Goal: Contribute content: Contribute content

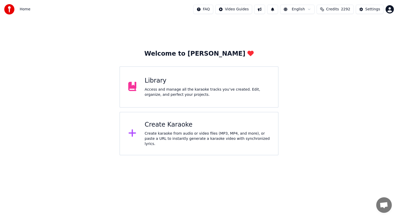
click at [224, 84] on div "Library" at bounding box center [207, 81] width 125 height 8
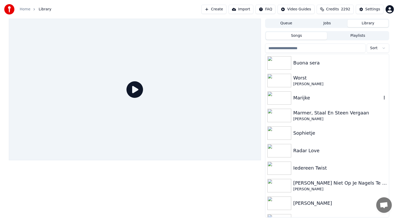
click at [287, 95] on img at bounding box center [279, 97] width 24 height 13
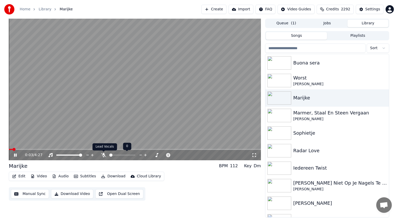
click at [103, 155] on icon at bounding box center [103, 155] width 5 height 4
click at [131, 155] on span at bounding box center [126, 155] width 11 height 1
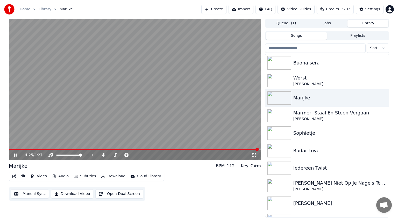
click at [13, 155] on icon at bounding box center [19, 155] width 12 height 4
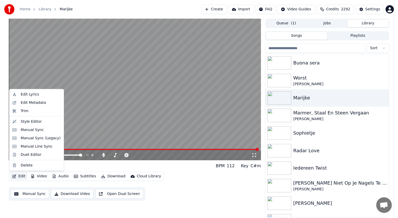
click at [19, 175] on button "Edit" at bounding box center [18, 176] width 17 height 7
click at [35, 136] on div "Manual Sync (Legacy)" at bounding box center [41, 138] width 40 height 5
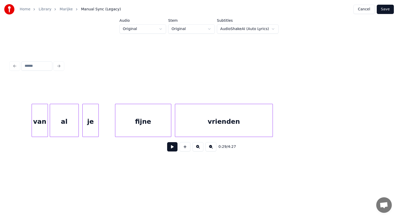
scroll to position [0, 5628]
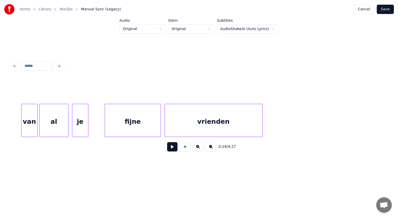
click at [218, 118] on div "vrienden" at bounding box center [213, 121] width 97 height 35
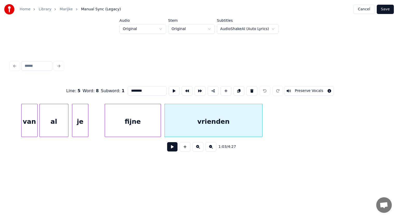
click at [143, 90] on input "********" at bounding box center [147, 90] width 39 height 9
click at [130, 90] on input "********" at bounding box center [147, 90] width 39 height 9
click at [129, 87] on input "********" at bounding box center [147, 90] width 39 height 9
click at [146, 89] on input "*********" at bounding box center [147, 90] width 39 height 9
click at [137, 89] on input "**********" at bounding box center [147, 90] width 39 height 9
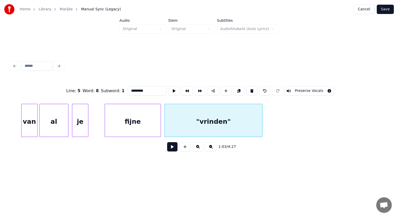
click at [243, 157] on div "1:03 / 4:27" at bounding box center [198, 147] width 377 height 20
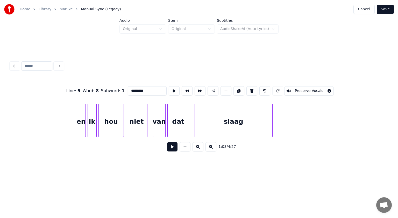
scroll to position [0, 6236]
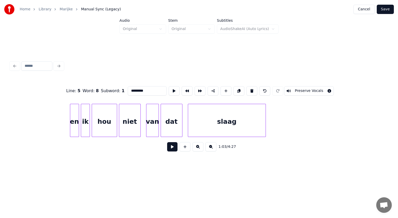
click at [225, 117] on div "slaag" at bounding box center [226, 121] width 77 height 35
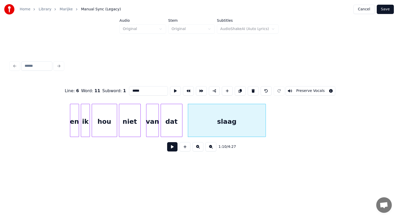
click at [137, 89] on input "*****" at bounding box center [148, 90] width 39 height 9
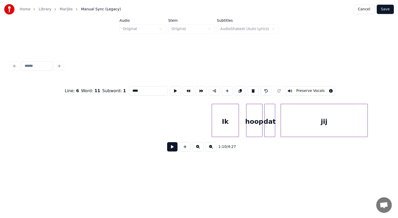
scroll to position [0, 6574]
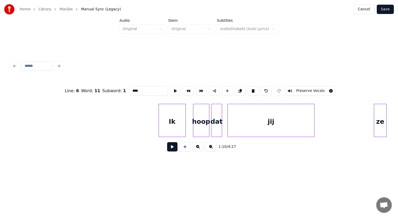
click at [385, 137] on div "Ik hoop dat jij ze" at bounding box center [198, 120] width 377 height 33
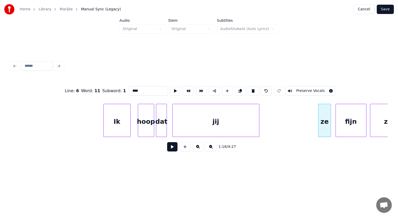
scroll to position [0, 6641]
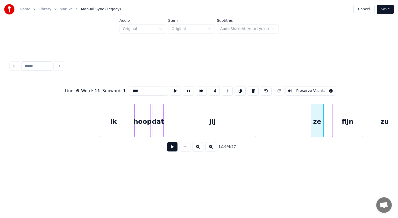
click at [314, 134] on div "ze" at bounding box center [317, 121] width 12 height 35
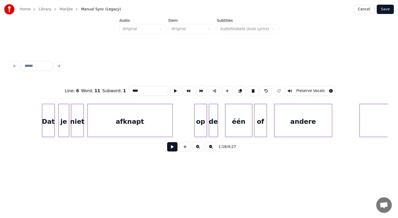
scroll to position [0, 7369]
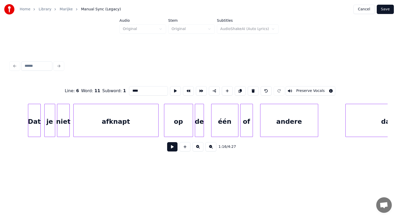
click at [164, 126] on div at bounding box center [165, 120] width 2 height 33
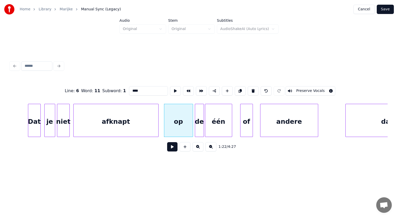
click at [211, 123] on div "één" at bounding box center [218, 121] width 27 height 35
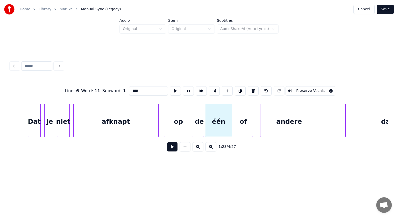
click at [235, 120] on div at bounding box center [235, 120] width 2 height 33
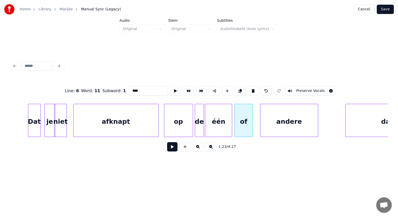
click at [62, 116] on div "niet" at bounding box center [60, 121] width 12 height 35
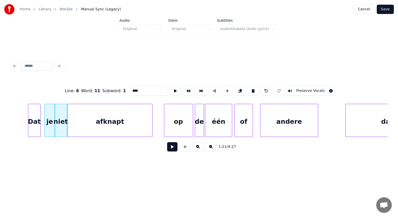
click at [75, 118] on div "afknapt" at bounding box center [110, 121] width 85 height 35
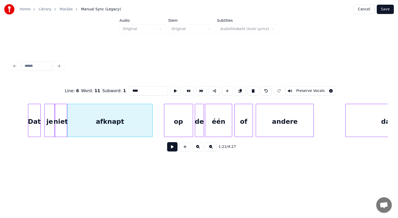
click at [293, 129] on div "andere" at bounding box center [285, 121] width 58 height 35
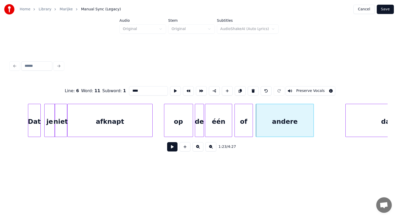
scroll to position [0, 7411]
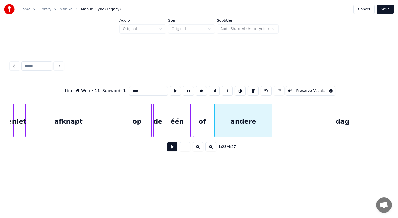
click at [380, 118] on div "dag" at bounding box center [342, 121] width 85 height 35
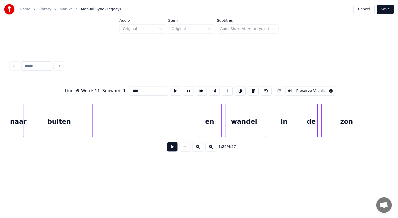
scroll to position [0, 8733]
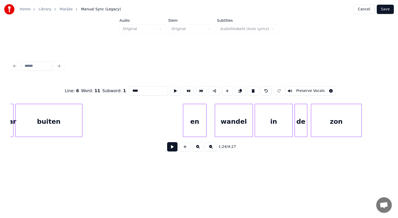
click at [200, 125] on div "en" at bounding box center [194, 121] width 23 height 35
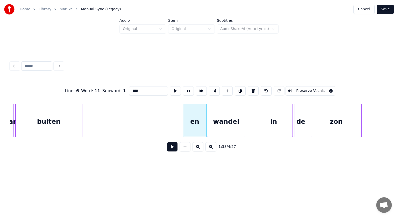
click at [212, 124] on div "wandel" at bounding box center [226, 121] width 38 height 35
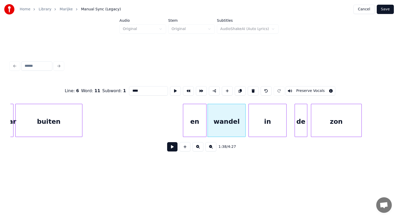
click at [255, 126] on div "in" at bounding box center [268, 121] width 38 height 35
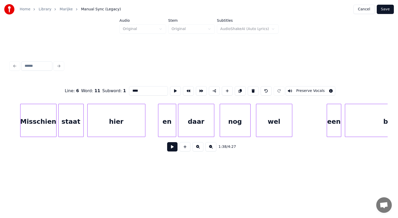
scroll to position [0, 9320]
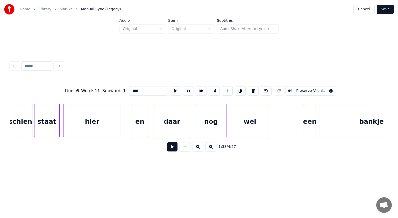
click at [143, 117] on div "en" at bounding box center [140, 121] width 18 height 35
click at [168, 115] on div "daar" at bounding box center [170, 121] width 36 height 35
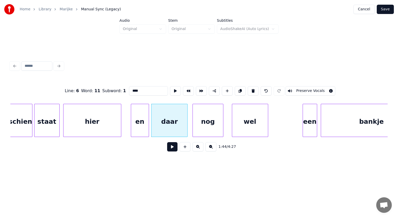
click at [206, 114] on div "nog" at bounding box center [208, 121] width 30 height 35
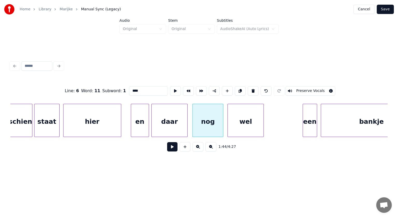
click at [239, 115] on div "wel" at bounding box center [246, 121] width 36 height 35
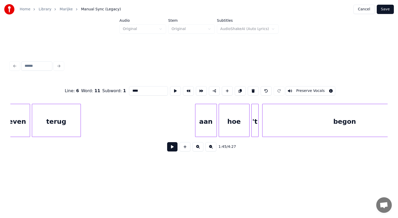
scroll to position [0, 9969]
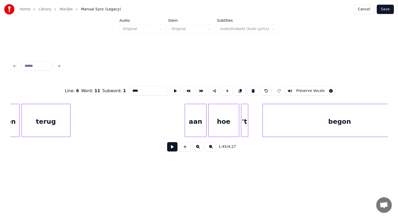
click at [264, 124] on div at bounding box center [264, 120] width 2 height 33
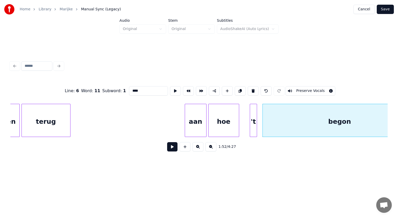
click at [253, 123] on div "'t" at bounding box center [253, 121] width 7 height 35
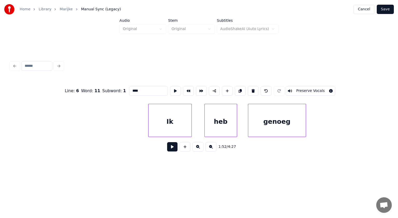
scroll to position [0, 10421]
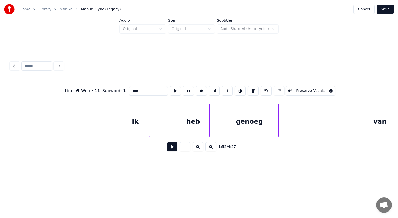
click at [148, 117] on div at bounding box center [149, 120] width 2 height 33
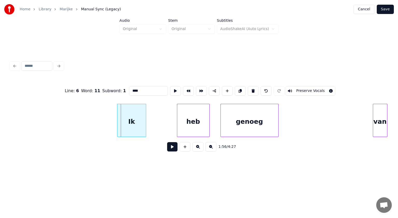
click at [124, 117] on div "Ik" at bounding box center [131, 121] width 28 height 35
click at [187, 110] on div "heb" at bounding box center [189, 121] width 32 height 35
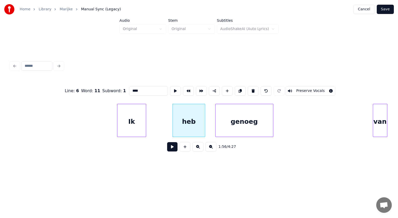
click at [225, 110] on div "genoeg" at bounding box center [245, 121] width 58 height 35
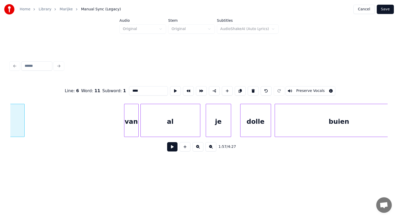
scroll to position [0, 10697]
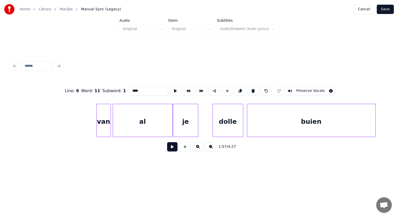
click at [181, 123] on div "je" at bounding box center [185, 121] width 25 height 35
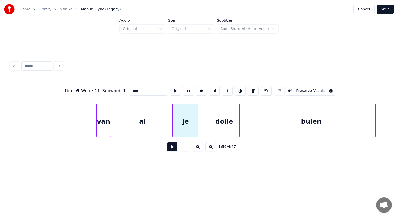
click at [216, 120] on div "dolle" at bounding box center [224, 121] width 30 height 35
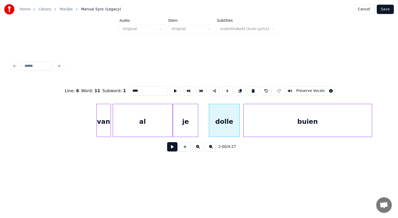
click at [265, 118] on div "buien" at bounding box center [307, 121] width 128 height 35
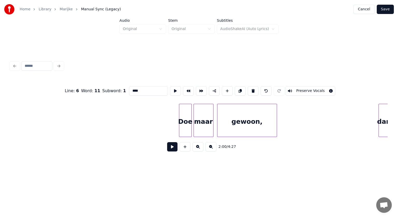
scroll to position [0, 11077]
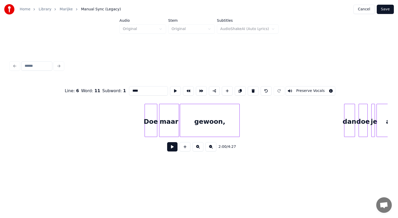
click at [203, 122] on div "gewoon," at bounding box center [209, 121] width 59 height 35
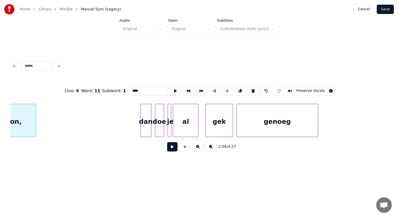
scroll to position [0, 11298]
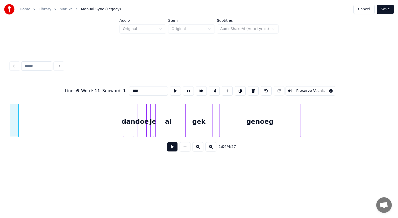
click at [195, 124] on div "gek" at bounding box center [198, 121] width 27 height 35
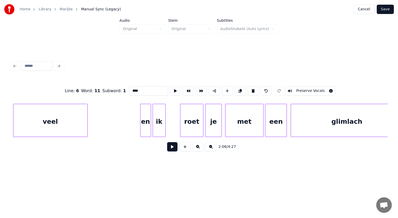
scroll to position [0, 11829]
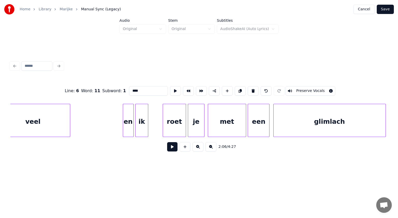
click at [176, 122] on div "roet" at bounding box center [174, 121] width 23 height 35
click at [131, 89] on input "****" at bounding box center [148, 90] width 39 height 9
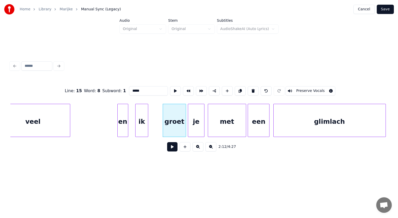
click at [121, 127] on div "en" at bounding box center [123, 121] width 10 height 35
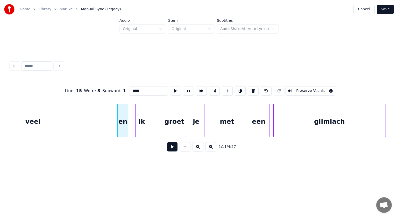
click at [121, 127] on div "en" at bounding box center [123, 121] width 10 height 35
drag, startPoint x: 110, startPoint y: 82, endPoint x: 99, endPoint y: 82, distance: 10.9
click at [99, 82] on div "Line : 15 Word : 6 Subword : 1 ** Preserve Vocals" at bounding box center [198, 91] width 377 height 26
click at [132, 126] on div "ik" at bounding box center [136, 121] width 12 height 35
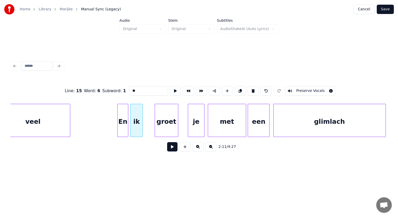
click at [159, 125] on div "groet" at bounding box center [166, 121] width 23 height 35
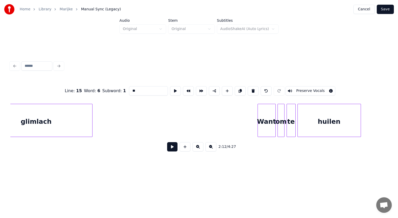
scroll to position [0, 12143]
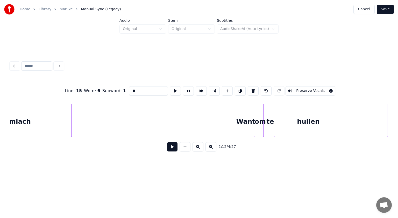
type input "**"
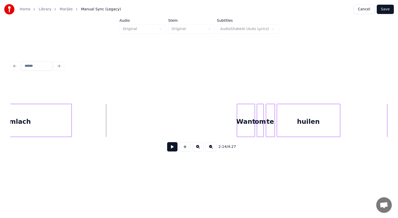
click at [172, 151] on button at bounding box center [172, 146] width 10 height 9
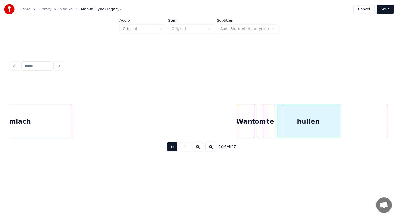
click at [172, 151] on button at bounding box center [172, 146] width 10 height 9
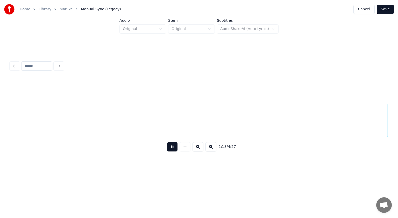
scroll to position [0, 12521]
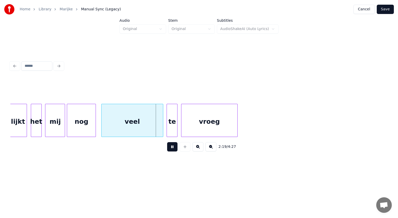
click at [172, 151] on button at bounding box center [172, 146] width 10 height 9
click at [143, 127] on div "veel" at bounding box center [127, 121] width 61 height 35
click at [173, 148] on button at bounding box center [172, 146] width 10 height 9
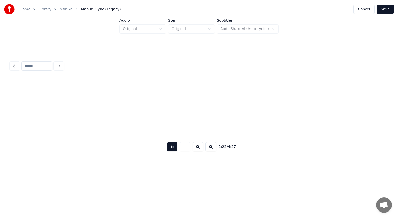
scroll to position [0, 12899]
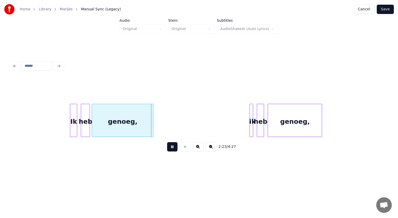
click at [173, 148] on button at bounding box center [172, 146] width 10 height 9
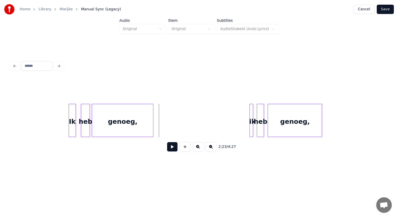
click at [71, 118] on div "Ik" at bounding box center [72, 121] width 7 height 35
click at [78, 121] on div "heb" at bounding box center [81, 121] width 9 height 35
click at [249, 124] on div at bounding box center [249, 120] width 2 height 33
click at [257, 125] on div "heb" at bounding box center [258, 121] width 7 height 35
click at [174, 149] on button at bounding box center [172, 146] width 10 height 9
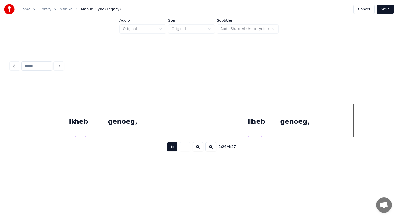
click at [174, 149] on button at bounding box center [172, 146] width 10 height 9
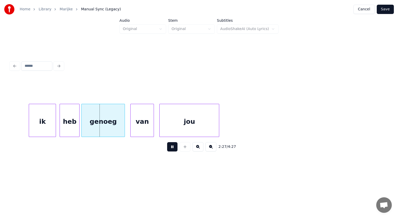
click at [174, 149] on button at bounding box center [172, 146] width 10 height 9
click at [39, 120] on div "ik" at bounding box center [35, 121] width 27 height 35
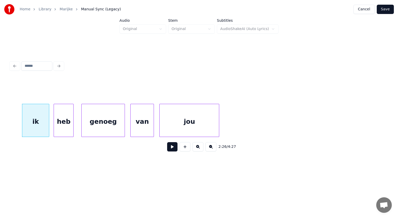
click at [61, 119] on div "heb" at bounding box center [63, 121] width 19 height 35
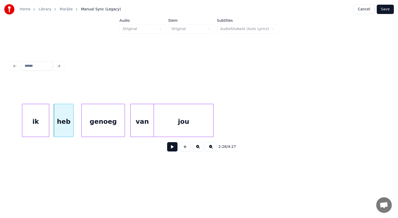
click at [166, 123] on div "jou" at bounding box center [183, 121] width 59 height 35
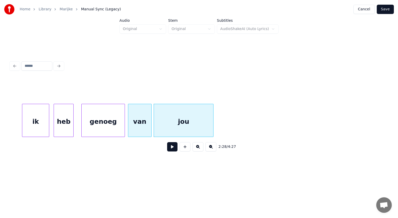
click at [141, 120] on div "van" at bounding box center [139, 121] width 23 height 35
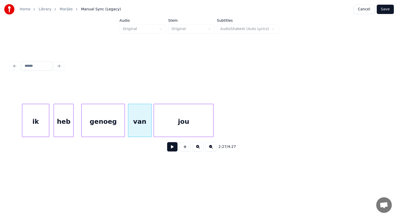
click at [171, 147] on button at bounding box center [172, 146] width 10 height 9
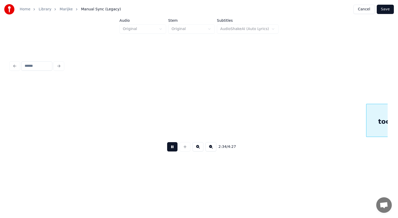
scroll to position [0, 14032]
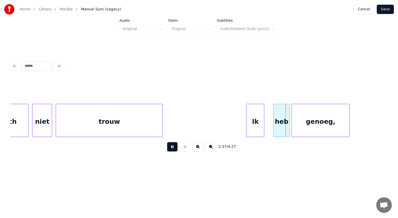
click at [171, 147] on button at bounding box center [172, 146] width 10 height 9
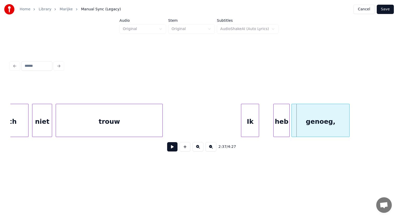
click at [250, 123] on div "Ik" at bounding box center [250, 121] width 18 height 35
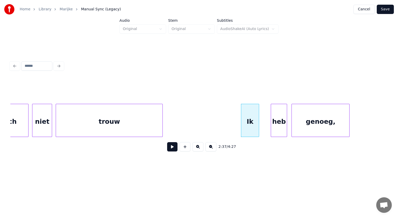
click at [276, 122] on div "heb" at bounding box center [279, 121] width 16 height 35
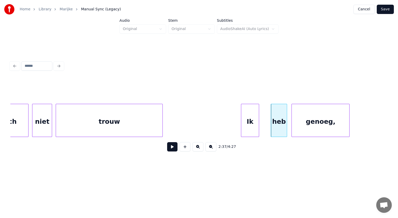
click at [170, 149] on button at bounding box center [172, 146] width 10 height 9
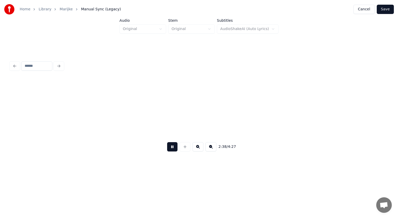
scroll to position [0, 14410]
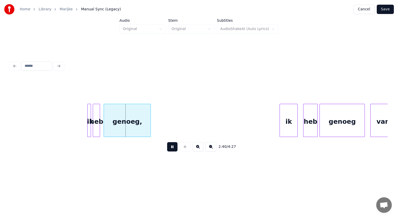
click at [170, 149] on button at bounding box center [172, 146] width 10 height 9
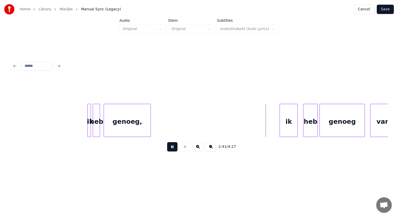
click at [170, 149] on button at bounding box center [172, 146] width 10 height 9
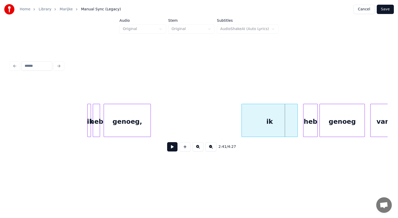
click at [242, 125] on div at bounding box center [243, 120] width 2 height 33
click at [173, 147] on button at bounding box center [172, 146] width 10 height 9
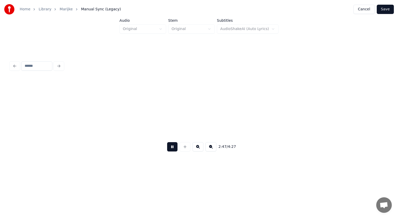
scroll to position [0, 15166]
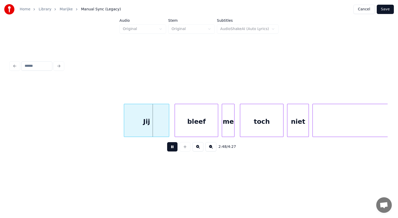
click at [173, 147] on button at bounding box center [172, 146] width 10 height 9
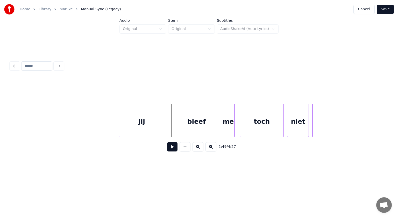
click at [149, 127] on div "Jij" at bounding box center [141, 121] width 45 height 35
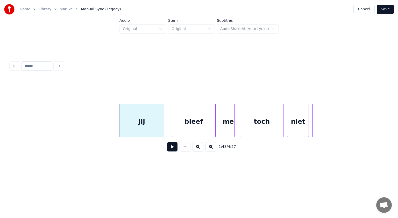
click at [177, 125] on div "bleef" at bounding box center [193, 121] width 43 height 35
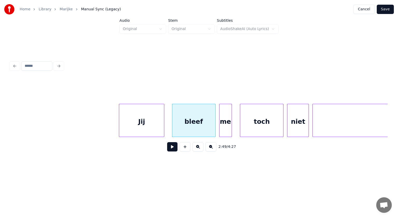
click at [222, 122] on div "me" at bounding box center [225, 121] width 12 height 35
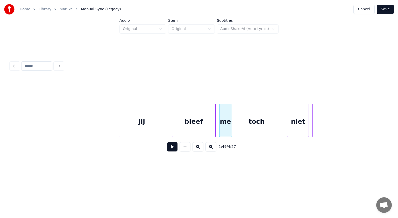
click at [252, 118] on div "toch" at bounding box center [256, 121] width 43 height 35
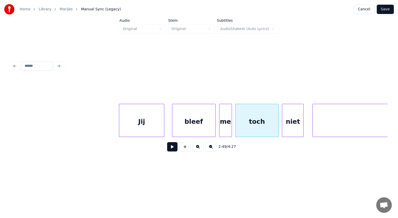
click at [285, 120] on div "niet" at bounding box center [292, 121] width 21 height 35
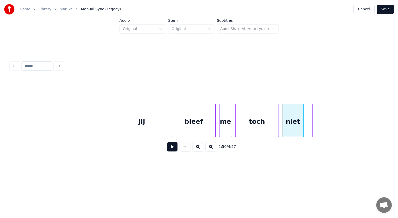
click at [174, 146] on button at bounding box center [172, 146] width 10 height 9
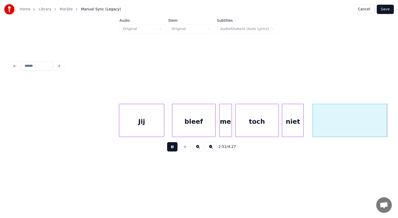
scroll to position [0, 15544]
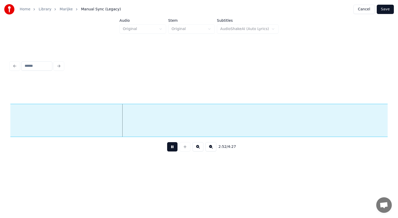
click at [174, 146] on button at bounding box center [172, 146] width 10 height 9
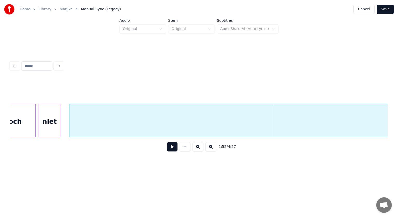
scroll to position [0, 15399]
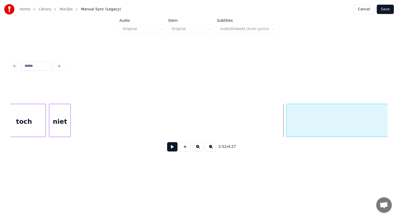
click at [287, 112] on div at bounding box center [287, 120] width 2 height 33
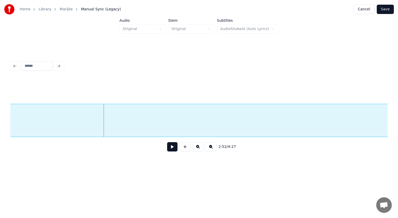
scroll to position [0, 15580]
click at [210, 149] on button at bounding box center [210, 146] width 11 height 9
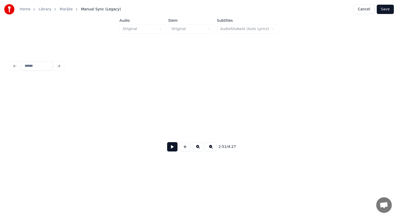
click at [210, 149] on button at bounding box center [210, 146] width 11 height 9
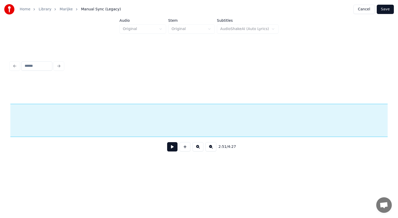
click at [210, 149] on button at bounding box center [210, 146] width 11 height 9
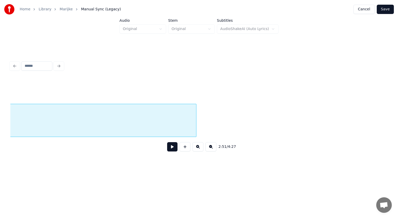
click at [210, 149] on button at bounding box center [210, 146] width 11 height 9
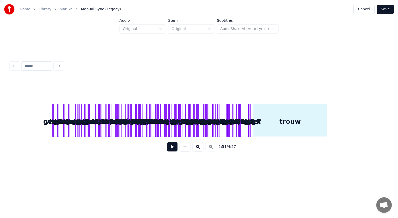
click at [210, 149] on div "2:51 / 4:27" at bounding box center [199, 146] width 369 height 11
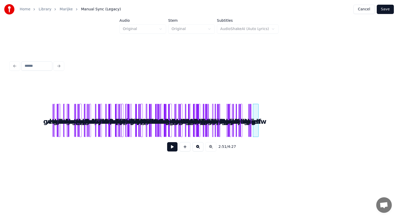
click at [257, 120] on div at bounding box center [258, 120] width 2 height 33
click at [197, 148] on button at bounding box center [197, 146] width 11 height 9
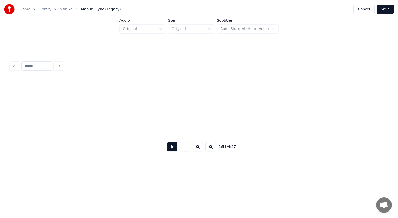
scroll to position [0, 1983]
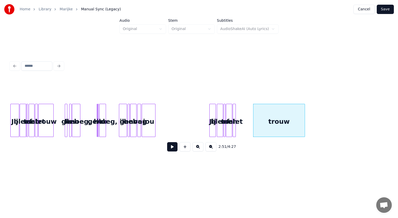
click at [197, 148] on button at bounding box center [197, 146] width 11 height 9
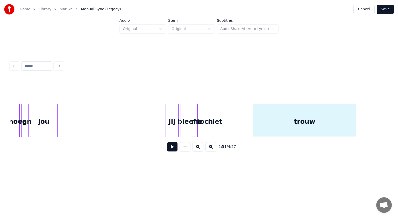
click at [197, 148] on button at bounding box center [197, 146] width 11 height 9
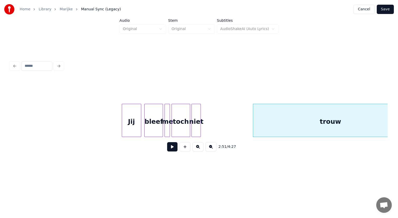
click at [197, 148] on button at bounding box center [197, 146] width 11 height 9
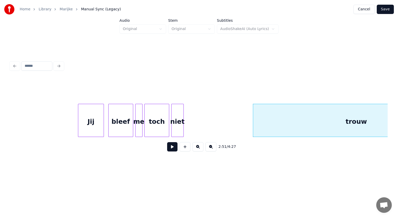
scroll to position [0, 8732]
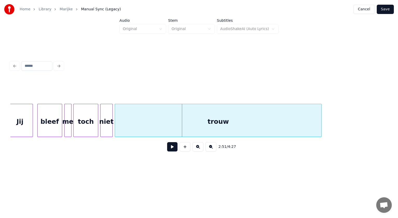
click at [204, 128] on div "trouw" at bounding box center [218, 121] width 206 height 35
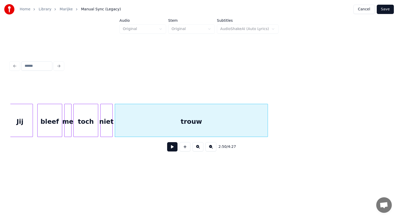
click at [267, 125] on div at bounding box center [267, 120] width 2 height 33
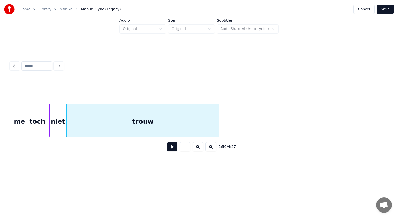
scroll to position [0, 8819]
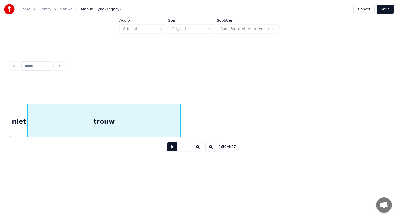
click at [169, 129] on div "trouw" at bounding box center [104, 121] width 153 height 35
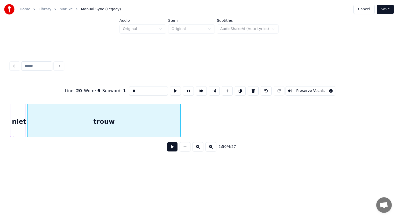
type input "*****"
click at [174, 146] on button at bounding box center [172, 146] width 10 height 9
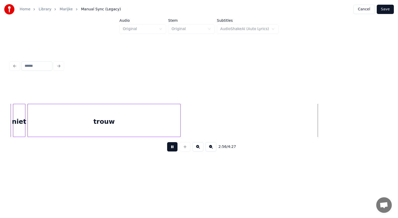
click at [174, 146] on button at bounding box center [172, 146] width 10 height 9
click at [185, 149] on button at bounding box center [185, 146] width 11 height 9
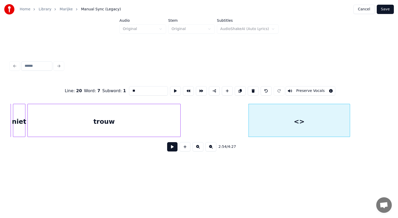
click at [348, 120] on div at bounding box center [349, 120] width 2 height 33
drag, startPoint x: 143, startPoint y: 87, endPoint x: 128, endPoint y: 88, distance: 14.5
click at [129, 88] on input "**" at bounding box center [148, 90] width 39 height 9
click at [282, 128] on div "Ik heb genoeg" at bounding box center [299, 121] width 101 height 35
type input "**********"
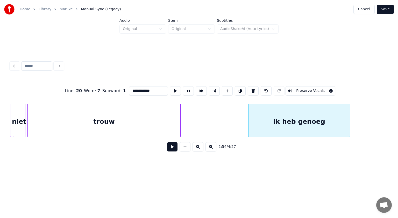
click at [174, 149] on button at bounding box center [172, 146] width 10 height 9
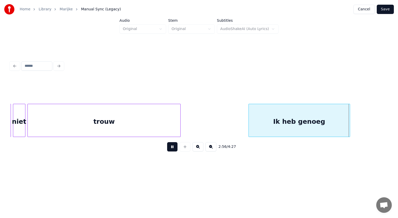
click at [174, 149] on button at bounding box center [172, 146] width 10 height 9
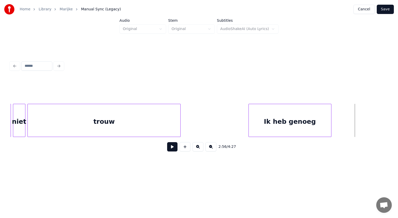
click at [331, 130] on div at bounding box center [330, 120] width 2 height 33
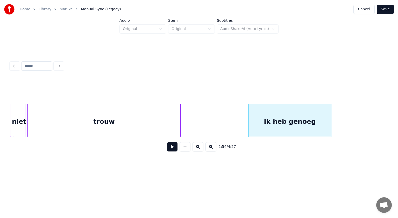
click at [275, 122] on div "Ik heb genoeg" at bounding box center [290, 121] width 82 height 35
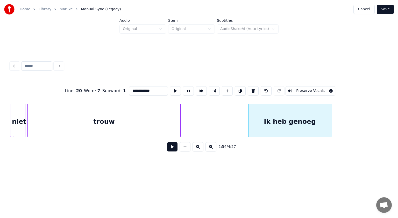
drag, startPoint x: 139, startPoint y: 88, endPoint x: 118, endPoint y: 88, distance: 20.7
click at [118, 88] on div "**********" at bounding box center [198, 91] width 377 height 26
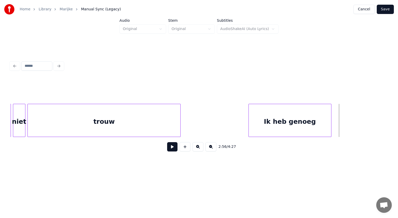
click at [198, 150] on button at bounding box center [197, 146] width 11 height 9
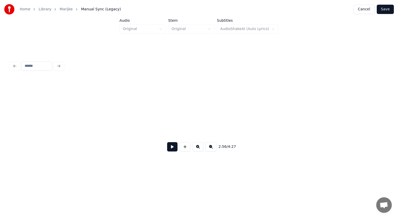
scroll to position [0, 11106]
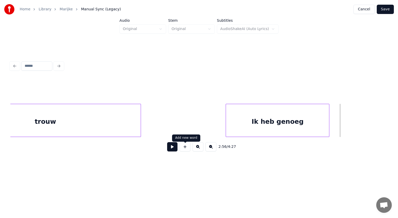
click at [185, 150] on button at bounding box center [185, 146] width 11 height 9
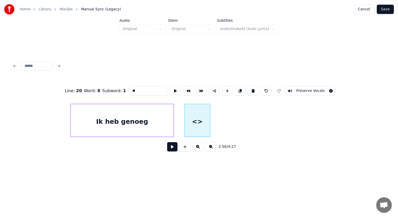
scroll to position [0, 11282]
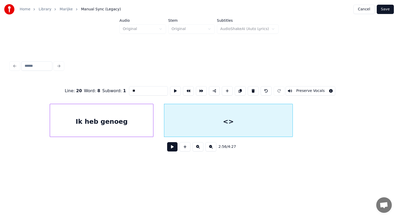
click at [291, 122] on div at bounding box center [292, 120] width 2 height 33
drag, startPoint x: 142, startPoint y: 90, endPoint x: 119, endPoint y: 86, distance: 23.4
click at [119, 86] on div "Line : 20 Word : 8 Subword : 1 ** Preserve Vocals" at bounding box center [198, 91] width 377 height 26
paste input "**********"
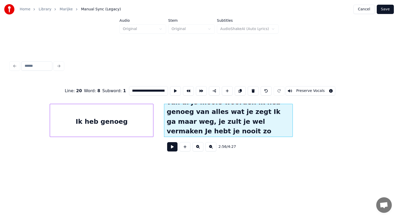
scroll to position [0, 0]
drag, startPoint x: 163, startPoint y: 88, endPoint x: 160, endPoint y: 89, distance: 3.2
click at [160, 89] on input "**********" at bounding box center [148, 90] width 39 height 9
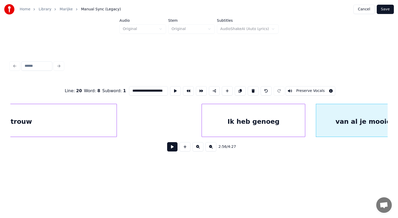
scroll to position [0, 11127]
click at [40, 124] on div "trouw" at bounding box center [24, 121] width 191 height 35
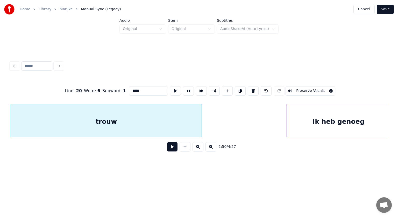
type input "*****"
click at [171, 150] on button at bounding box center [172, 146] width 10 height 9
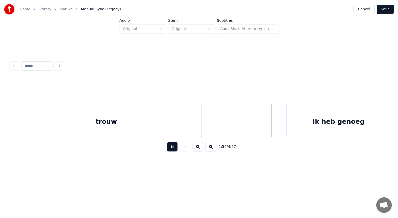
click at [171, 150] on button at bounding box center [172, 146] width 10 height 9
click at [292, 123] on div "Ik heb genoeg" at bounding box center [327, 121] width 103 height 35
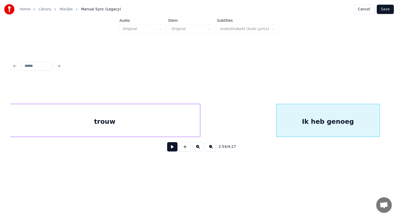
click at [173, 148] on button at bounding box center [172, 146] width 10 height 9
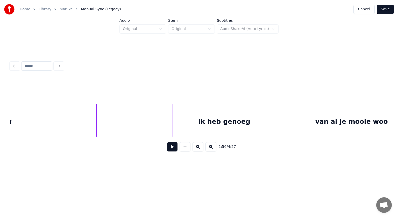
scroll to position [0, 11157]
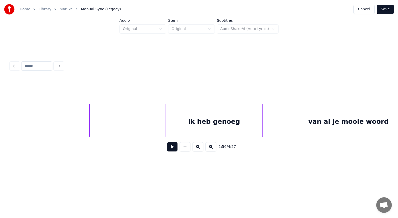
click at [261, 120] on div at bounding box center [262, 120] width 2 height 33
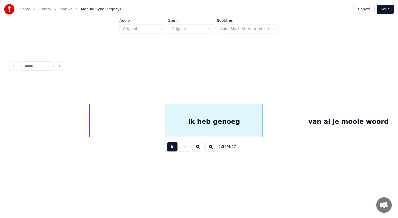
scroll to position [0, 11184]
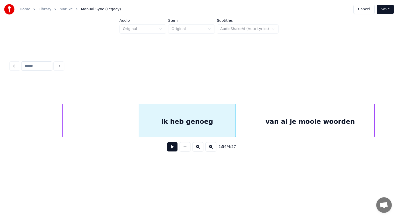
click at [284, 119] on div "van al je mooie woorden" at bounding box center [310, 121] width 128 height 35
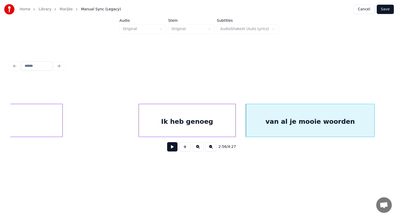
click at [201, 130] on div "Ik heb genoeg" at bounding box center [187, 121] width 97 height 35
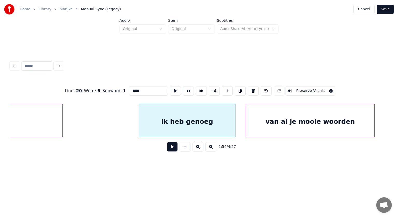
type input "**********"
click at [174, 149] on button at bounding box center [172, 146] width 10 height 9
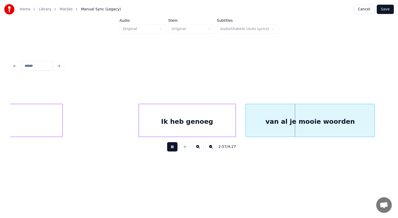
click at [174, 149] on button at bounding box center [172, 146] width 10 height 9
click at [270, 131] on div "van al je mooie woorden" at bounding box center [305, 121] width 128 height 35
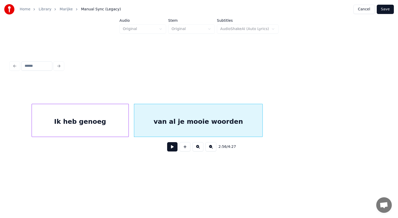
scroll to position [0, 11308]
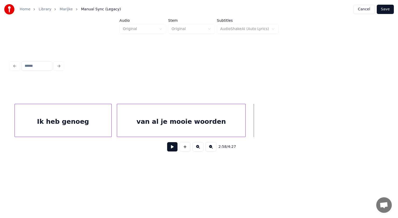
click at [184, 148] on button at bounding box center [185, 146] width 11 height 9
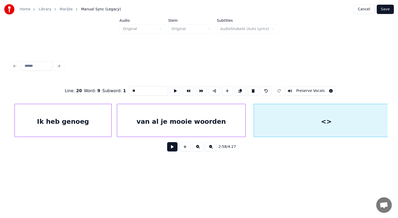
click at [398, 118] on div "Home Library Marijke Manual Sync (Legacy) Cancel Save Audio Original Stem Origi…" at bounding box center [199, 86] width 398 height 173
drag, startPoint x: 120, startPoint y: 91, endPoint x: 114, endPoint y: 92, distance: 5.4
click at [114, 92] on div "Line : 20 Word : 9 Subword : 1 ** Preserve Vocals" at bounding box center [198, 91] width 377 height 26
paste input "**********"
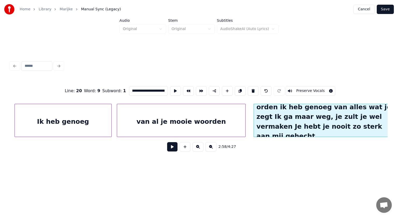
scroll to position [0, 55]
drag, startPoint x: 164, startPoint y: 88, endPoint x: 142, endPoint y: 88, distance: 21.8
click at [142, 88] on input "**********" at bounding box center [148, 90] width 39 height 9
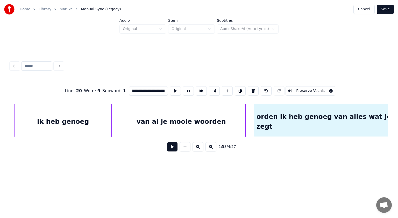
scroll to position [0, 0]
click at [140, 89] on input "**********" at bounding box center [148, 90] width 39 height 9
drag, startPoint x: 142, startPoint y: 88, endPoint x: 63, endPoint y: 91, distance: 78.8
click at [63, 91] on div "**********" at bounding box center [198, 91] width 377 height 26
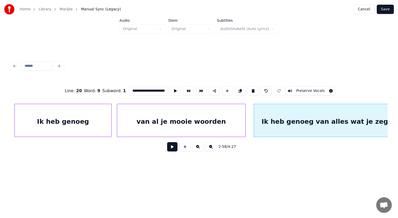
click at [93, 124] on div "Ik heb genoeg" at bounding box center [63, 121] width 97 height 35
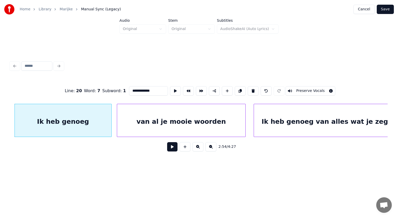
type input "**********"
click at [174, 149] on button at bounding box center [172, 146] width 10 height 9
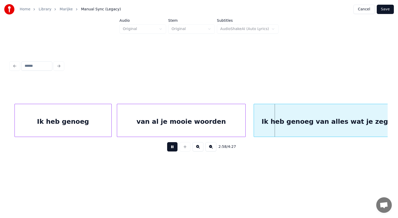
click at [174, 149] on button at bounding box center [172, 146] width 10 height 9
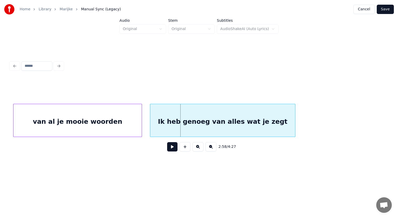
scroll to position [0, 11443]
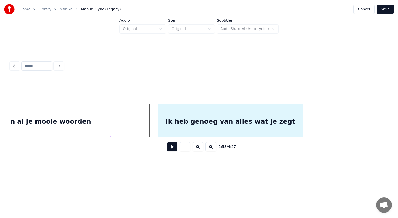
click at [289, 123] on div "Ik heb genoeg van alles wat je zegt" at bounding box center [230, 121] width 145 height 35
click at [154, 118] on div at bounding box center [154, 120] width 2 height 33
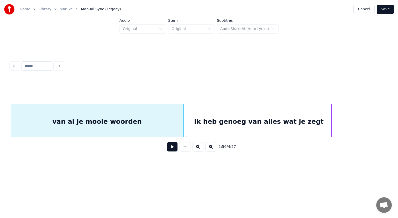
click at [171, 146] on button at bounding box center [172, 146] width 10 height 9
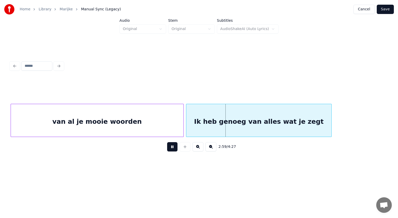
click at [171, 146] on button at bounding box center [172, 146] width 10 height 9
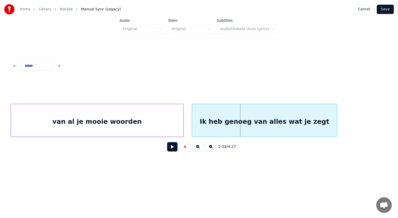
click at [210, 128] on div "Ik heb genoeg van alles wat je zegt" at bounding box center [264, 121] width 145 height 35
click at [173, 149] on button at bounding box center [172, 146] width 10 height 9
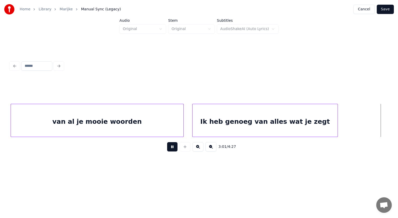
scroll to position [0, 11792]
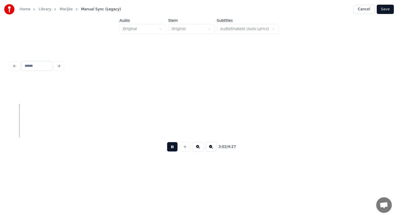
click at [173, 149] on button at bounding box center [172, 146] width 10 height 9
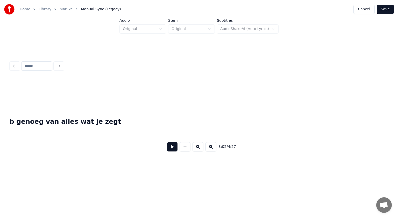
click at [162, 121] on div at bounding box center [162, 120] width 2 height 33
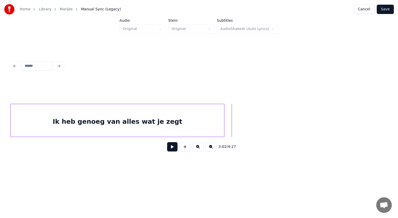
click at [183, 149] on button at bounding box center [185, 146] width 11 height 9
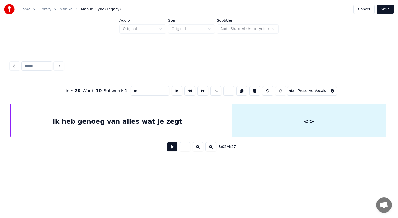
click at [385, 104] on div at bounding box center [385, 120] width 2 height 33
drag, startPoint x: 148, startPoint y: 89, endPoint x: 115, endPoint y: 89, distance: 33.4
click at [115, 89] on div "Line : 20 Word : 10 Subword : 1 ** Preserve Vocals" at bounding box center [198, 91] width 377 height 26
paste input "**********"
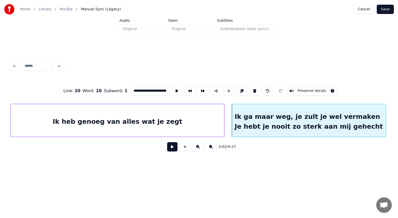
scroll to position [0, 57]
drag, startPoint x: 165, startPoint y: 89, endPoint x: 138, endPoint y: 89, distance: 27.5
click at [138, 89] on input "**********" at bounding box center [150, 90] width 39 height 9
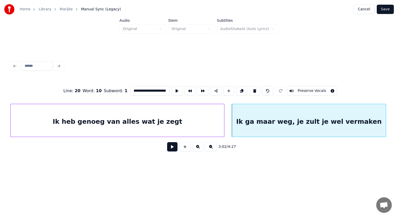
click at [247, 128] on div "Ik ga maar weg, je zult je wel vermaken" at bounding box center [309, 121] width 154 height 35
type input "**********"
click at [173, 149] on button at bounding box center [172, 146] width 10 height 9
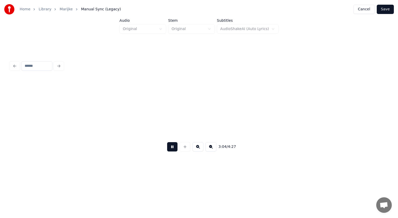
scroll to position [0, 11974]
click at [173, 149] on button at bounding box center [172, 146] width 10 height 9
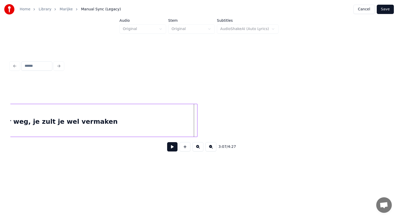
click at [196, 112] on div at bounding box center [197, 120] width 2 height 33
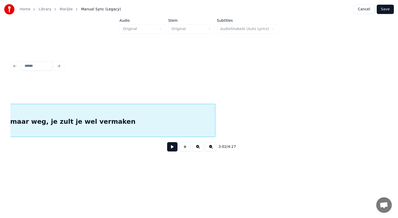
scroll to position [0, 11962]
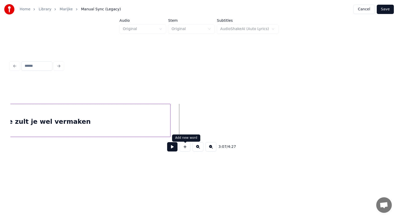
click at [183, 148] on button at bounding box center [185, 146] width 11 height 9
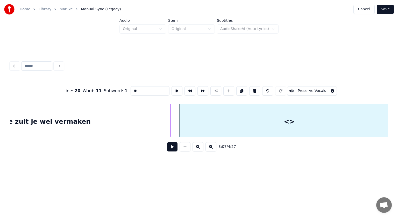
click at [397, 102] on div "Home Library Marijke Manual Sync (Legacy) Cancel Save Audio Original Stem Origi…" at bounding box center [199, 86] width 398 height 173
drag, startPoint x: 155, startPoint y: 85, endPoint x: 116, endPoint y: 89, distance: 39.0
click at [116, 89] on div "Line : 20 Word : 11 Subword : 1 ** Preserve Vocals" at bounding box center [198, 91] width 377 height 26
paste input "**********"
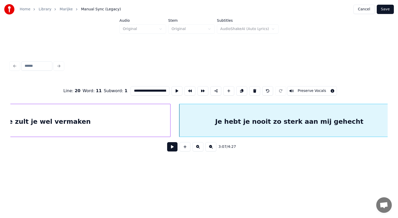
scroll to position [0, 32]
type input "**********"
click at [171, 147] on button at bounding box center [172, 146] width 10 height 9
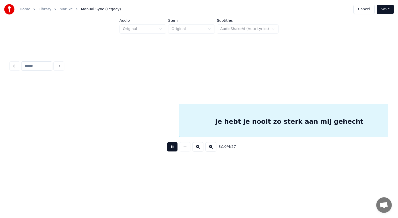
scroll to position [0, 12340]
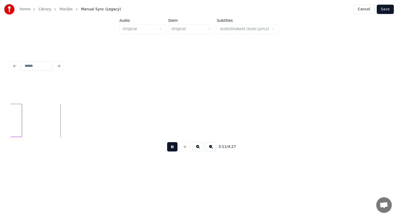
click at [171, 147] on button at bounding box center [172, 146] width 10 height 9
click at [45, 119] on div at bounding box center [45, 120] width 2 height 33
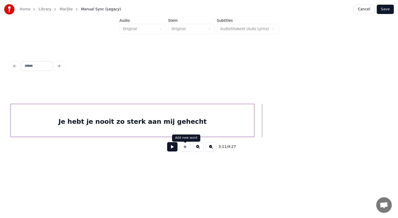
click at [186, 148] on button at bounding box center [185, 146] width 11 height 9
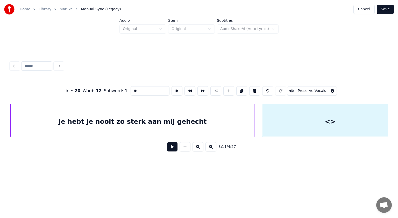
click at [398, 116] on div "Home Library Marijke Manual Sync (Legacy) Cancel Save Audio Original Stem Origi…" at bounding box center [199, 86] width 398 height 173
click at [282, 128] on div "<>" at bounding box center [330, 121] width 136 height 35
drag, startPoint x: 147, startPoint y: 90, endPoint x: 98, endPoint y: 95, distance: 50.0
click at [98, 95] on div "Line : 20 Word : 12 Subword : 1 ** Preserve Vocals" at bounding box center [198, 91] width 377 height 26
paste input "**********"
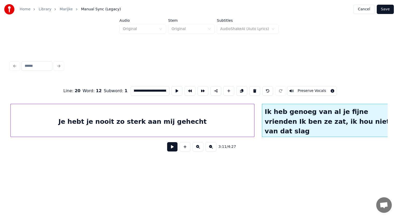
scroll to position [0, 40]
drag, startPoint x: 164, startPoint y: 88, endPoint x: 152, endPoint y: 89, distance: 12.7
click at [152, 89] on input "**********" at bounding box center [150, 90] width 39 height 9
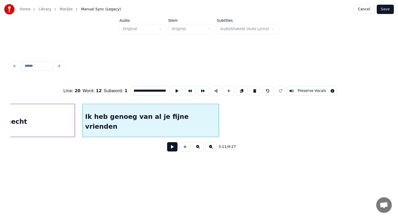
scroll to position [0, 12321]
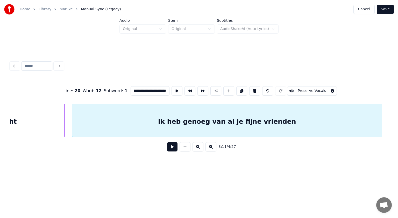
click at [382, 113] on div at bounding box center [381, 120] width 2 height 33
type input "**********"
click at [171, 148] on button at bounding box center [172, 146] width 10 height 9
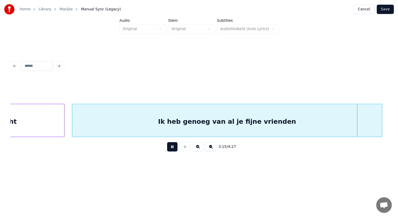
click at [171, 148] on button at bounding box center [172, 146] width 10 height 9
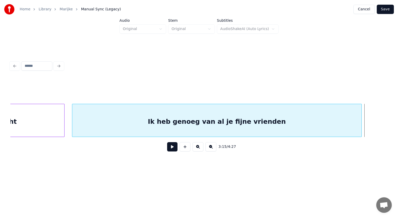
click at [361, 128] on div at bounding box center [361, 120] width 2 height 33
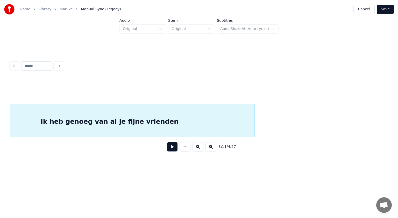
scroll to position [0, 12449]
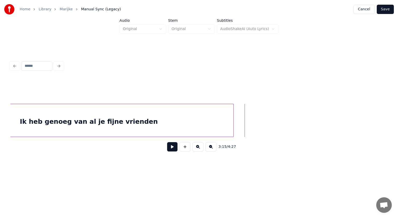
click at [186, 148] on button at bounding box center [185, 146] width 11 height 9
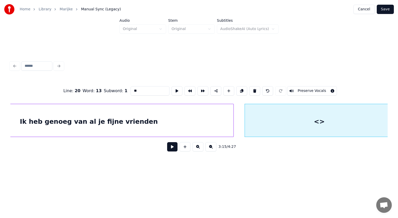
click at [393, 119] on div "Home Library Marijke Manual Sync (Legacy) Cancel Save Audio Original Stem Origi…" at bounding box center [199, 86] width 398 height 173
drag, startPoint x: 146, startPoint y: 89, endPoint x: 106, endPoint y: 94, distance: 40.7
click at [106, 94] on div "Line : 20 Word : 13 Subword : 1 ** Preserve Vocals" at bounding box center [198, 91] width 377 height 26
paste input "**********"
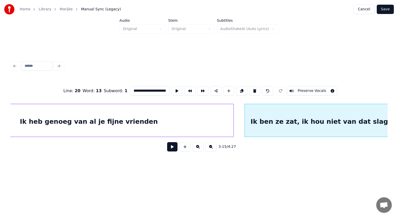
type input "**********"
click at [174, 150] on button at bounding box center [172, 146] width 10 height 9
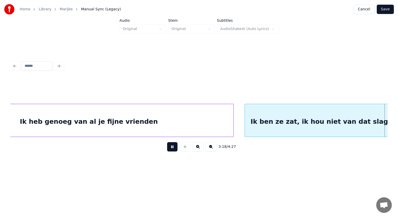
scroll to position [0, 12826]
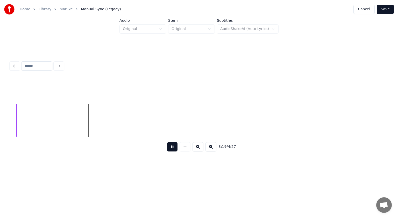
click at [174, 150] on button at bounding box center [172, 146] width 10 height 9
click at [91, 121] on div at bounding box center [91, 120] width 2 height 33
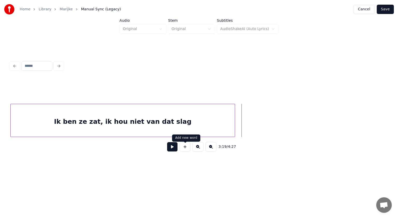
click at [184, 149] on button at bounding box center [185, 146] width 11 height 9
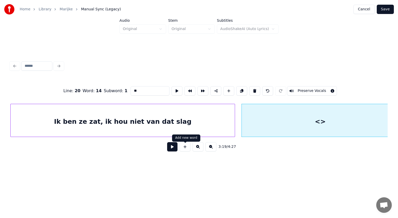
click at [398, 116] on div "Home Library Marijke Manual Sync (Legacy) Cancel Save Audio Original Stem Origi…" at bounding box center [199, 86] width 398 height 173
drag, startPoint x: 142, startPoint y: 86, endPoint x: 114, endPoint y: 92, distance: 28.3
click at [114, 92] on div "Line : 20 Word : 14 Subword : 1 ** Preserve Vocals" at bounding box center [198, 91] width 377 height 26
paste input "**********"
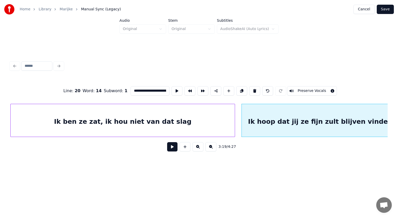
scroll to position [0, 30]
type input "**********"
click at [175, 147] on button at bounding box center [172, 146] width 10 height 9
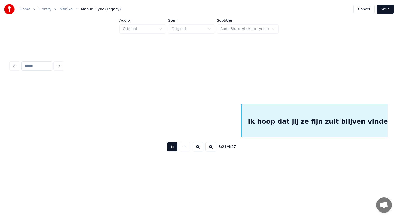
scroll to position [0, 13061]
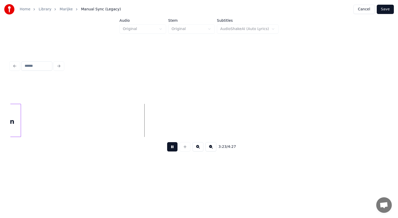
click at [175, 147] on button at bounding box center [172, 146] width 10 height 9
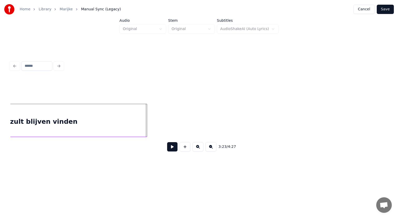
click at [147, 119] on div at bounding box center [146, 120] width 2 height 33
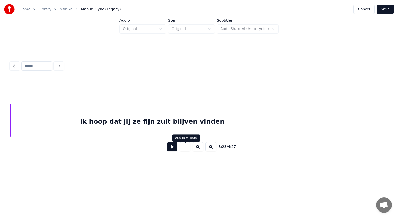
click at [185, 149] on button at bounding box center [185, 146] width 11 height 9
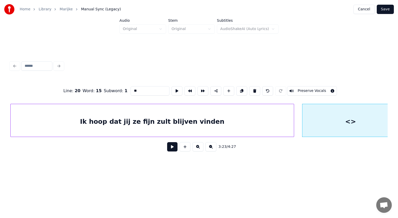
click at [397, 112] on div "Home Library Marijke Manual Sync (Legacy) Cancel Save Audio Original Stem Origi…" at bounding box center [199, 86] width 398 height 173
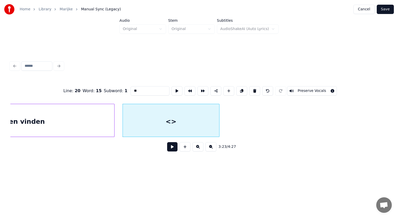
scroll to position [0, 13111]
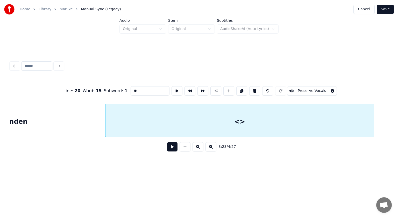
click at [374, 105] on div at bounding box center [373, 120] width 2 height 33
drag, startPoint x: 151, startPoint y: 90, endPoint x: 127, endPoint y: 90, distance: 24.1
click at [127, 90] on div "Line : 20 Word : 15 Subword : 1 ** Preserve Vocals" at bounding box center [198, 91] width 377 height 26
paste input "**********"
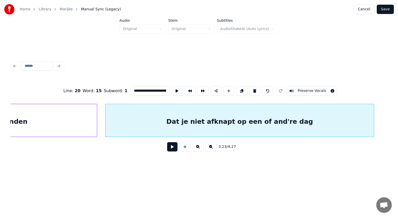
scroll to position [0, 32]
type input "**********"
click at [173, 148] on button at bounding box center [172, 146] width 10 height 9
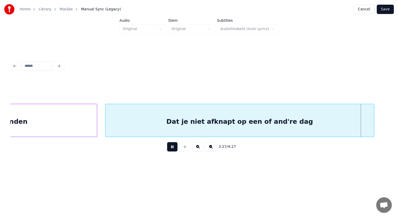
click at [173, 148] on button at bounding box center [172, 146] width 10 height 9
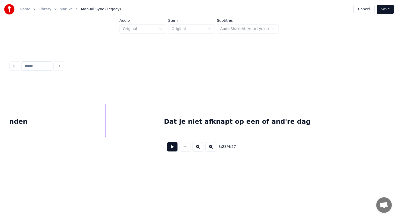
click at [367, 119] on div at bounding box center [368, 120] width 2 height 33
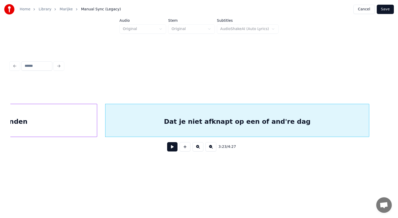
click at [386, 7] on button "Save" at bounding box center [385, 9] width 17 height 9
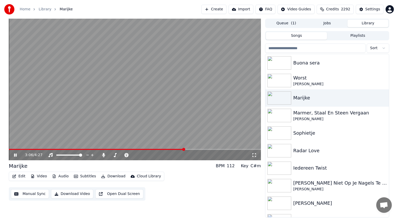
click at [184, 150] on span at bounding box center [135, 149] width 252 height 1
click at [154, 149] on span at bounding box center [81, 149] width 145 height 1
click at [17, 154] on icon at bounding box center [15, 155] width 3 height 3
click at [148, 149] on span at bounding box center [79, 149] width 140 height 1
click at [133, 149] on span at bounding box center [71, 149] width 124 height 1
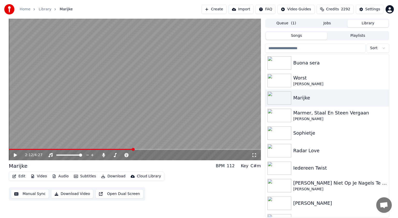
click at [16, 154] on icon at bounding box center [19, 155] width 12 height 4
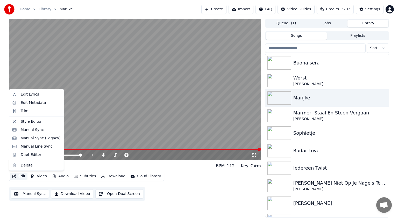
click at [17, 176] on button "Edit" at bounding box center [18, 176] width 17 height 7
click at [27, 137] on div "Manual Sync (Legacy)" at bounding box center [41, 138] width 40 height 5
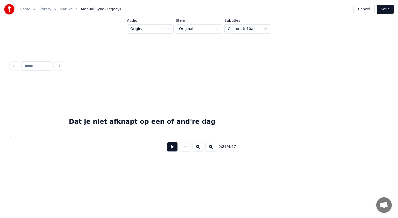
scroll to position [0, 13303]
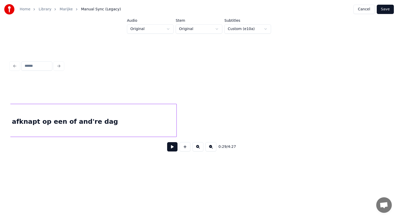
click at [159, 124] on div "Dat je niet afknapt op een of and're dag" at bounding box center [44, 121] width 263 height 35
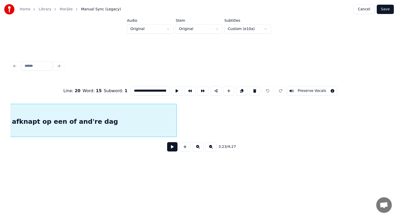
scroll to position [0, 13206]
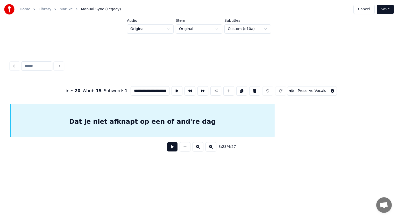
click at [173, 147] on button at bounding box center [172, 146] width 10 height 9
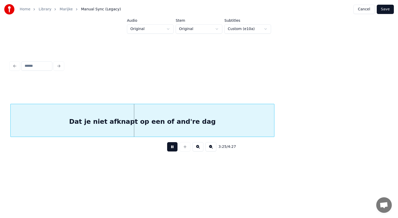
click at [275, 172] on div "3:25 / 4:27" at bounding box center [198, 107] width 381 height 131
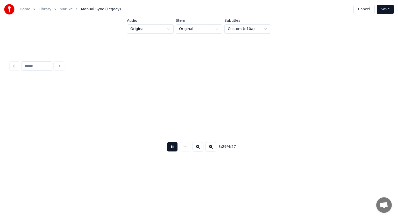
scroll to position [0, 13584]
click at [173, 147] on button at bounding box center [172, 146] width 10 height 9
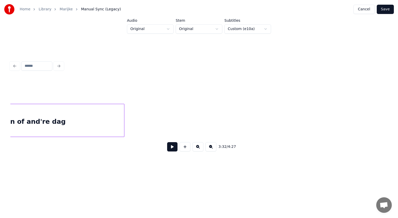
click at [184, 148] on button at bounding box center [185, 146] width 11 height 9
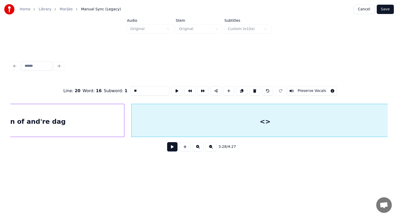
click at [398, 114] on div "Home Library Marijke Manual Sync (Legacy) Cancel Save Audio Original Stem Origi…" at bounding box center [199, 86] width 398 height 173
drag, startPoint x: 146, startPoint y: 89, endPoint x: 118, endPoint y: 92, distance: 28.2
click at [118, 92] on div "Line : 20 Word : 16 Subword : 1 ** Preserve Vocals" at bounding box center [198, 91] width 377 height 26
paste input "**********"
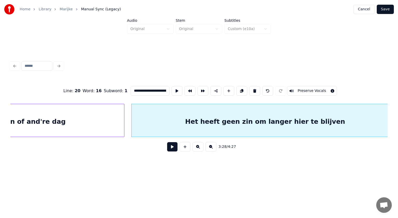
scroll to position [0, 37]
type input "**********"
click at [171, 149] on button at bounding box center [172, 146] width 10 height 9
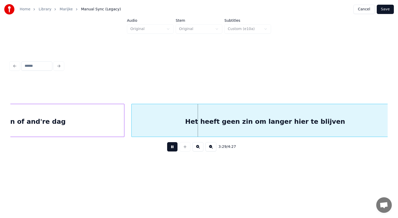
click at [171, 149] on button at bounding box center [172, 146] width 10 height 9
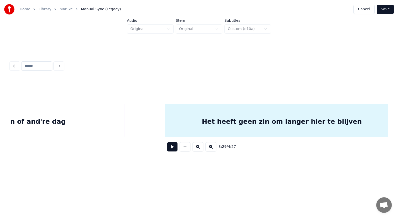
click at [165, 121] on div at bounding box center [166, 120] width 2 height 33
click at [172, 148] on button at bounding box center [172, 146] width 10 height 9
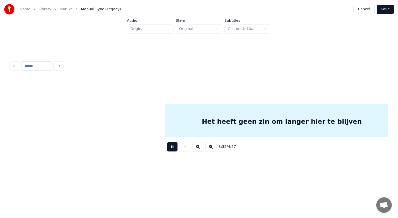
scroll to position [0, 13733]
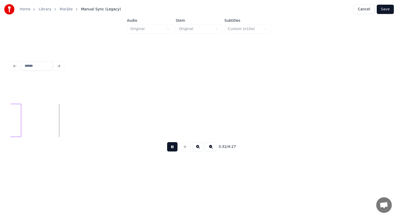
click at [172, 148] on button at bounding box center [172, 146] width 10 height 9
click at [12, 117] on div at bounding box center [12, 120] width 2 height 33
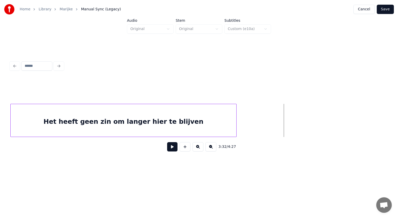
click at [186, 149] on button at bounding box center [185, 146] width 11 height 9
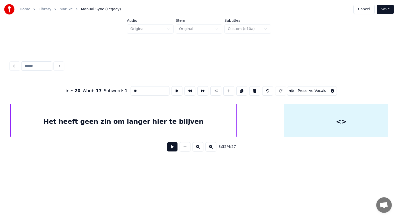
click at [397, 117] on div "Home Library Marijke Manual Sync (Legacy) Cancel Save Audio Original Stem Origi…" at bounding box center [199, 86] width 398 height 173
drag, startPoint x: 140, startPoint y: 87, endPoint x: 117, endPoint y: 88, distance: 23.9
click at [117, 88] on div "Line : 20 Word : 17 Subword : 1 ** Preserve Vocals" at bounding box center [198, 91] width 377 height 26
paste input "**********"
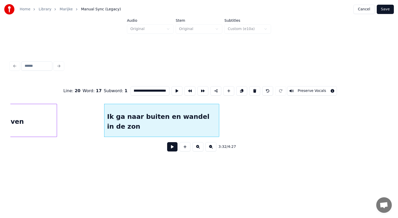
scroll to position [0, 13696]
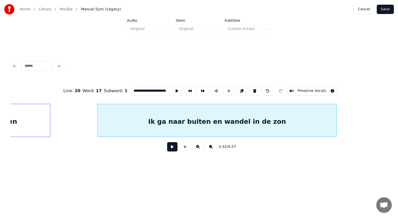
click at [335, 119] on div at bounding box center [336, 120] width 2 height 33
type input "**********"
click at [171, 148] on button at bounding box center [172, 146] width 10 height 9
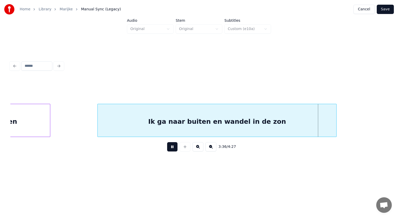
click at [171, 148] on button at bounding box center [172, 146] width 10 height 9
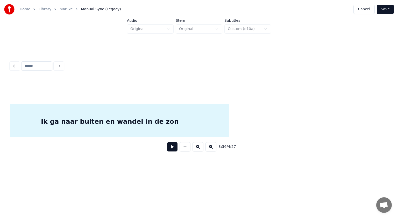
scroll to position [0, 13828]
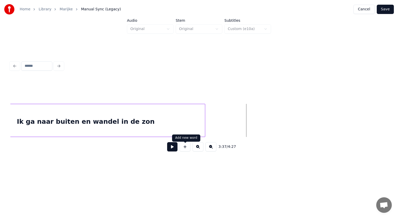
click at [186, 150] on button at bounding box center [185, 146] width 11 height 9
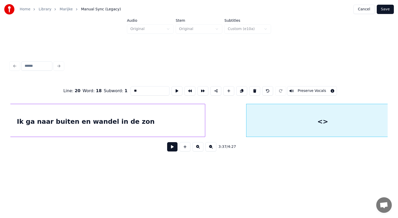
click at [398, 112] on div "Home Library Marijke Manual Sync (Legacy) Cancel Save Audio Original Stem Origi…" at bounding box center [199, 86] width 398 height 173
drag, startPoint x: 144, startPoint y: 89, endPoint x: 125, endPoint y: 90, distance: 18.1
click at [125, 90] on div "Line : 20 Word : 18 Subword : 1 ** Preserve Vocals" at bounding box center [198, 91] width 377 height 26
paste input "**********"
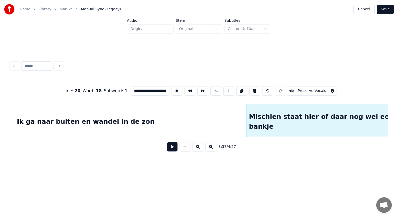
scroll to position [0, 42]
type input "**********"
click at [175, 147] on button at bounding box center [172, 146] width 10 height 9
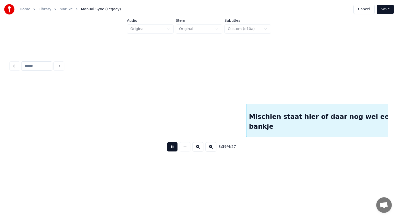
scroll to position [0, 14205]
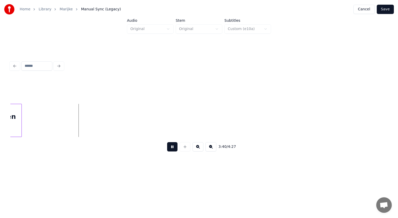
click at [175, 147] on button at bounding box center [172, 146] width 10 height 9
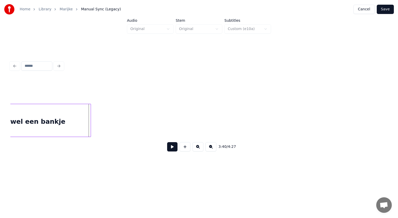
click at [89, 120] on div at bounding box center [90, 120] width 2 height 33
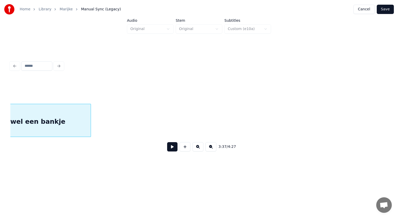
scroll to position [0, 14063]
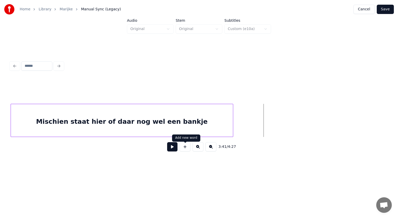
click at [185, 149] on button at bounding box center [185, 146] width 11 height 9
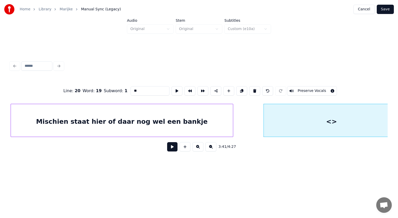
click at [398, 121] on div "Home Library Marijke Manual Sync (Legacy) Cancel Save Audio Original Stem Origi…" at bounding box center [199, 86] width 398 height 173
drag, startPoint x: 146, startPoint y: 89, endPoint x: 111, endPoint y: 90, distance: 35.0
click at [111, 90] on div "Line : 20 Word : 19 Subword : 1 ** Preserve Vocals" at bounding box center [198, 91] width 377 height 26
paste input "**********"
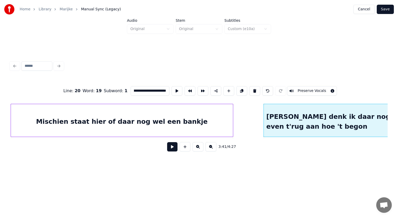
type input "**********"
click at [170, 149] on button at bounding box center [172, 146] width 10 height 9
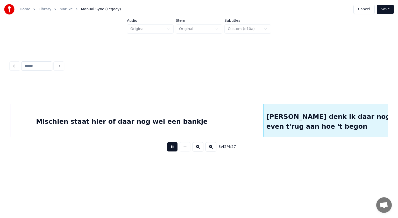
scroll to position [0, 14441]
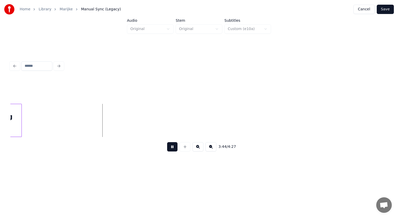
click at [170, 149] on button at bounding box center [172, 146] width 10 height 9
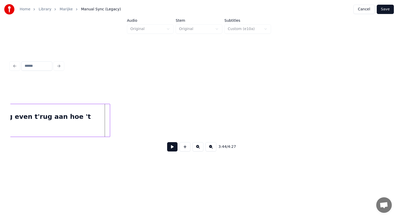
click at [109, 124] on div at bounding box center [109, 120] width 2 height 33
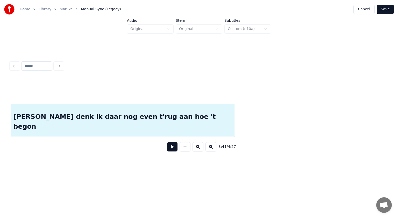
click at [175, 149] on button at bounding box center [172, 146] width 10 height 9
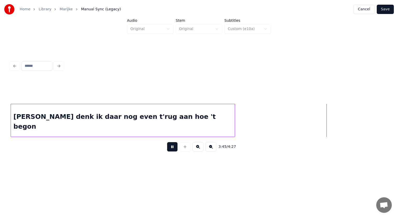
click at [175, 149] on button at bounding box center [172, 146] width 10 height 9
click at [186, 150] on button at bounding box center [185, 146] width 11 height 9
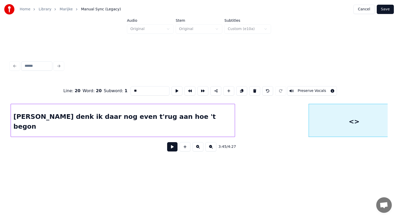
click at [398, 116] on div "Home Library Marijke Manual Sync (Legacy) Cancel Save Audio Original Stem Origi…" at bounding box center [199, 86] width 398 height 173
drag, startPoint x: 145, startPoint y: 90, endPoint x: 108, endPoint y: 92, distance: 36.8
click at [108, 92] on div "Line : 20 Word : 20 Subword : 1 ** Preserve Vocals" at bounding box center [198, 91] width 377 height 26
paste input "**********"
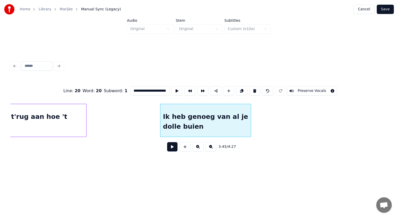
scroll to position [0, 14495]
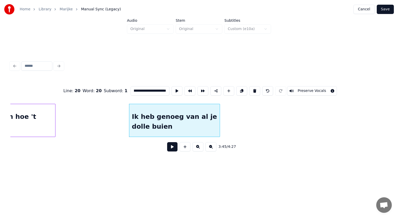
type input "**********"
click at [173, 149] on button at bounding box center [172, 146] width 10 height 9
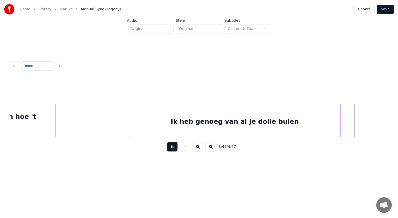
click at [339, 111] on div at bounding box center [340, 120] width 2 height 33
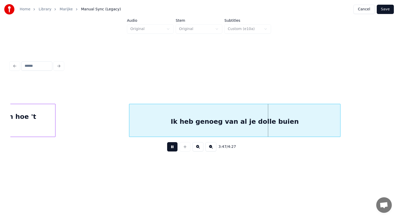
click at [173, 148] on button at bounding box center [172, 146] width 10 height 9
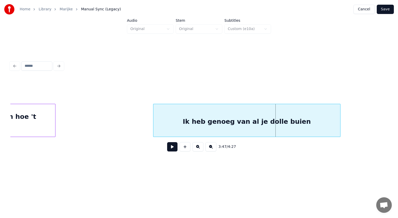
click at [154, 121] on div at bounding box center [154, 120] width 2 height 33
click at [173, 147] on button at bounding box center [172, 146] width 10 height 9
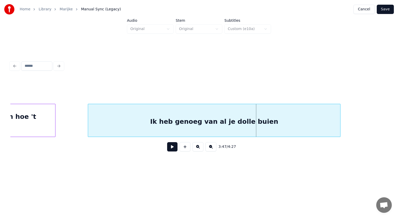
click at [89, 127] on div at bounding box center [89, 120] width 2 height 33
click at [171, 146] on button at bounding box center [172, 146] width 10 height 9
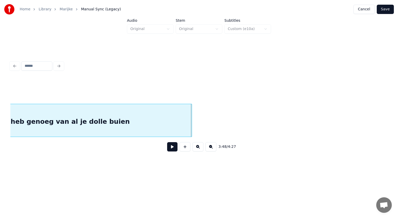
scroll to position [0, 14668]
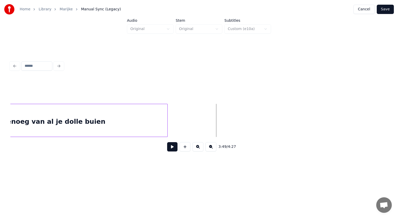
click at [186, 149] on button at bounding box center [185, 146] width 11 height 9
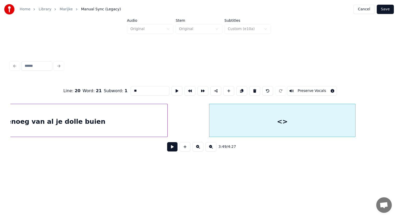
click at [354, 119] on div at bounding box center [355, 120] width 2 height 33
click at [197, 116] on div at bounding box center [198, 120] width 2 height 33
click at [259, 129] on div "<>" at bounding box center [276, 121] width 158 height 35
drag, startPoint x: 153, startPoint y: 92, endPoint x: 110, endPoint y: 94, distance: 42.5
click at [110, 94] on div "Line : 20 Word : 21 Subword : 1 ** Preserve Vocals" at bounding box center [198, 91] width 377 height 26
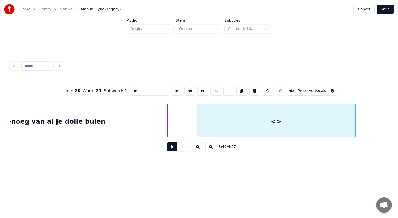
paste input "**********"
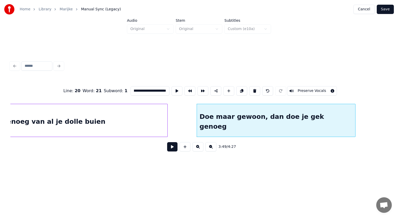
type input "**********"
click at [170, 148] on button at bounding box center [172, 146] width 10 height 9
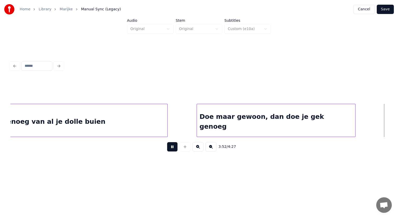
scroll to position [0, 15046]
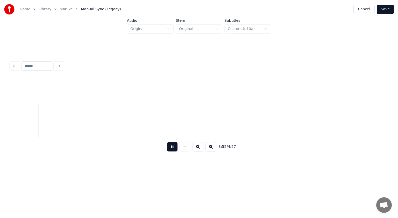
click at [170, 148] on button at bounding box center [172, 146] width 10 height 9
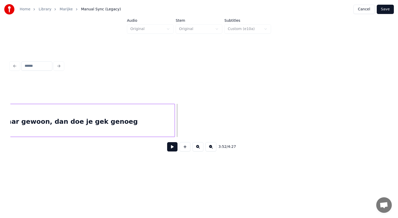
click at [174, 110] on div at bounding box center [174, 120] width 2 height 33
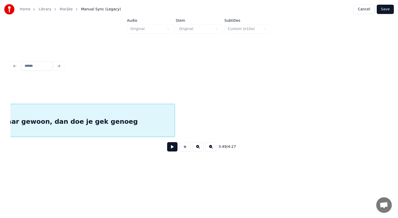
scroll to position [0, 14854]
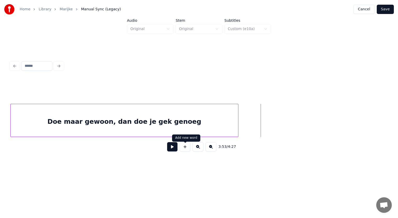
click at [185, 148] on button at bounding box center [185, 146] width 11 height 9
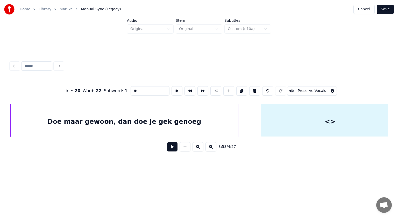
click at [398, 115] on div "Home Library Marijke Manual Sync (Legacy) Cancel Save Audio Original Stem Origi…" at bounding box center [199, 86] width 398 height 173
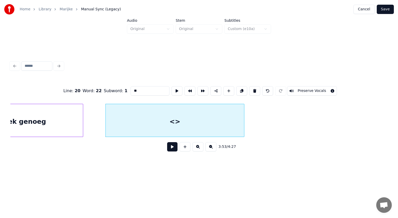
scroll to position [0, 15013]
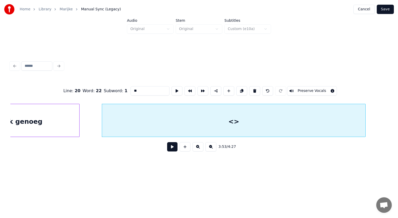
click at [365, 122] on div at bounding box center [365, 120] width 2 height 33
drag, startPoint x: 141, startPoint y: 90, endPoint x: 118, endPoint y: 93, distance: 23.0
click at [118, 93] on div "Line : 20 Word : 22 Subword : 1 ** Preserve Vocals" at bounding box center [198, 91] width 377 height 26
paste input "**********"
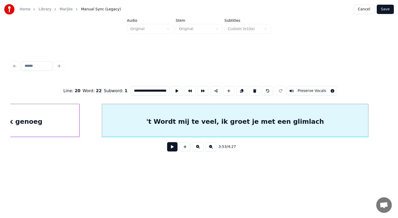
scroll to position [0, 45]
type input "**********"
click at [171, 146] on button at bounding box center [172, 146] width 10 height 9
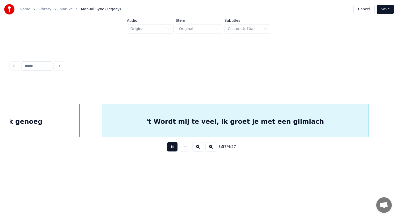
click at [171, 146] on button at bounding box center [172, 146] width 10 height 9
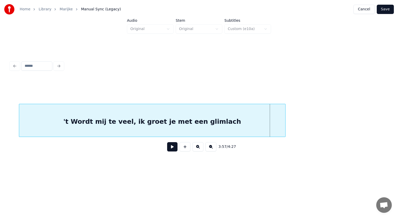
scroll to position [0, 15106]
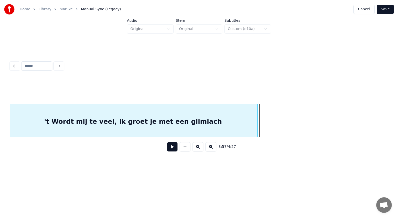
click at [256, 119] on div at bounding box center [257, 120] width 2 height 33
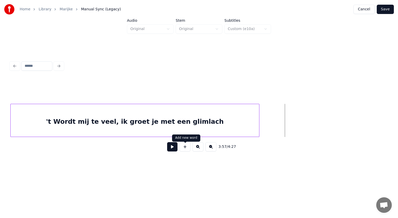
click at [188, 150] on button at bounding box center [185, 146] width 11 height 9
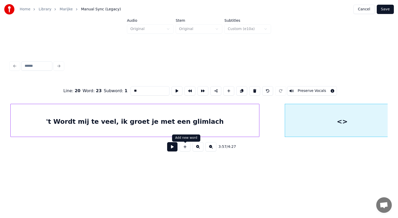
click at [398, 115] on div "Home Library Marijke Manual Sync (Legacy) Cancel Save Audio Original Stem Origi…" at bounding box center [199, 86] width 398 height 173
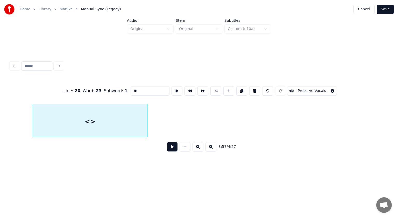
scroll to position [0, 15384]
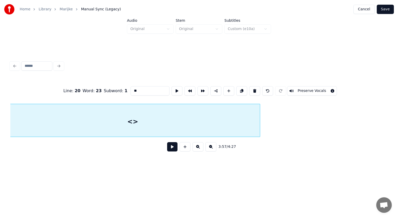
click at [259, 113] on div at bounding box center [259, 120] width 2 height 33
drag, startPoint x: 142, startPoint y: 89, endPoint x: 127, endPoint y: 92, distance: 15.8
click at [127, 92] on div "Line : 20 Word : 23 Subword : 1 ** Preserve Vocals" at bounding box center [198, 91] width 377 height 26
paste input "**********"
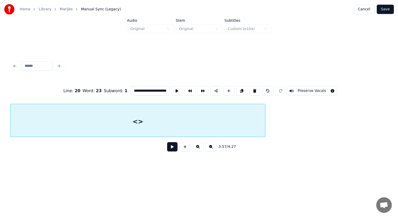
scroll to position [0, 45]
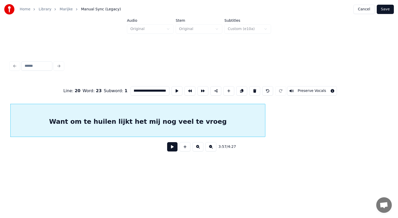
type input "**********"
click at [173, 150] on button at bounding box center [172, 146] width 10 height 9
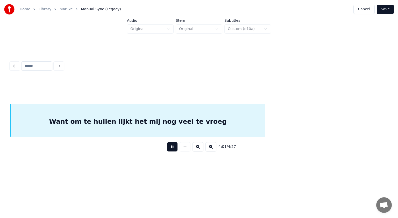
click at [173, 150] on button at bounding box center [172, 146] width 10 height 9
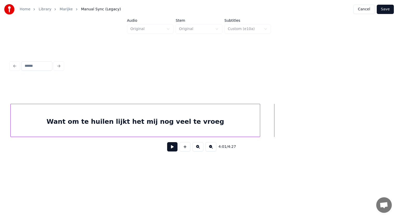
click at [259, 124] on div at bounding box center [259, 120] width 2 height 33
click at [185, 150] on button at bounding box center [185, 146] width 11 height 9
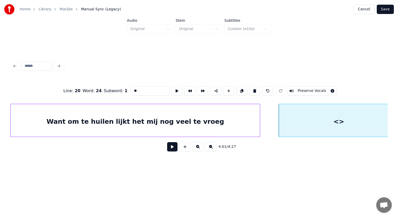
click at [398, 115] on div "Home Library Marijke Manual Sync (Legacy) Cancel Save Audio Original Stem Origi…" at bounding box center [199, 86] width 398 height 173
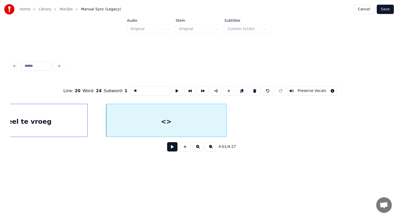
scroll to position [0, 15558]
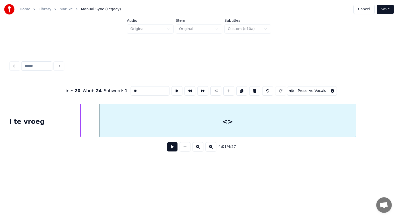
click at [355, 107] on div at bounding box center [355, 120] width 2 height 33
drag, startPoint x: 147, startPoint y: 91, endPoint x: 112, endPoint y: 92, distance: 35.5
click at [112, 92] on div "Line : 20 Word : 24 Subword : 1 ** Preserve Vocals" at bounding box center [198, 91] width 377 height 26
paste input "**********"
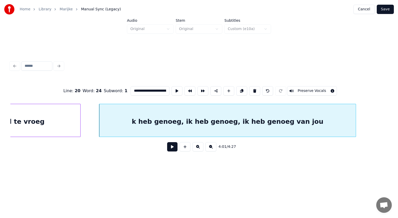
scroll to position [0, 52]
type input "**********"
click at [174, 148] on button at bounding box center [172, 146] width 10 height 9
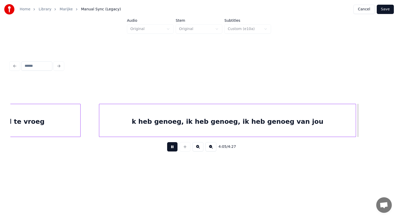
click at [174, 148] on button at bounding box center [172, 146] width 10 height 9
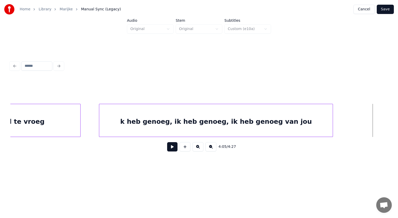
click at [332, 125] on div at bounding box center [332, 120] width 2 height 33
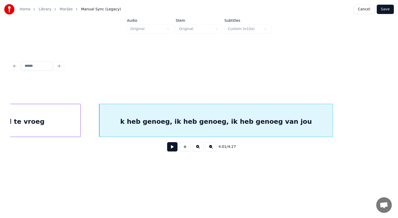
click at [138, 120] on div "k heb genoeg, ik heb genoeg, ik heb genoeg van jou" at bounding box center [215, 121] width 233 height 35
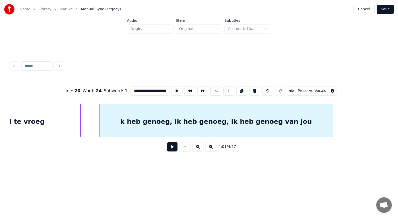
click at [131, 89] on input "**********" at bounding box center [150, 90] width 39 height 9
type input "**********"
click at [172, 148] on button at bounding box center [172, 146] width 10 height 9
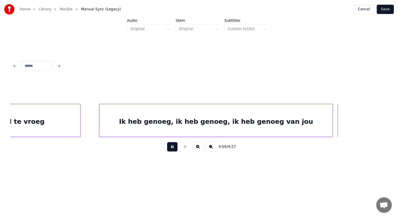
click at [172, 148] on button at bounding box center [172, 146] width 10 height 9
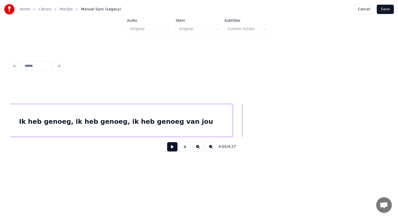
scroll to position [0, 15669]
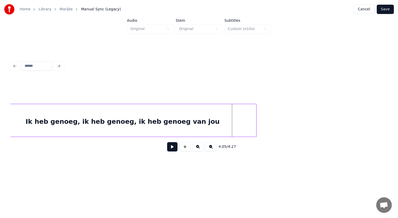
click at [255, 119] on div at bounding box center [256, 120] width 2 height 33
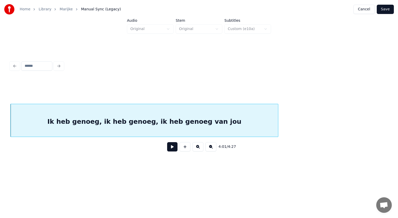
click at [171, 146] on button at bounding box center [172, 146] width 10 height 9
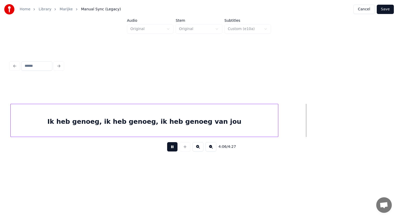
click at [171, 146] on button at bounding box center [172, 146] width 10 height 9
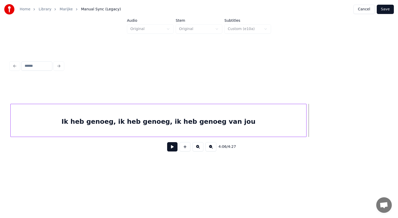
click at [305, 119] on div at bounding box center [306, 120] width 2 height 33
click at [186, 150] on button at bounding box center [185, 146] width 11 height 9
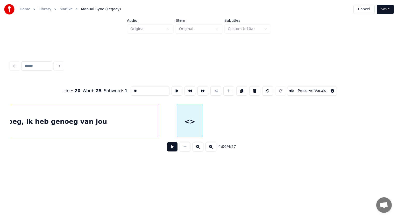
scroll to position [0, 15837]
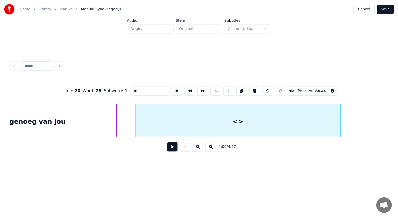
click at [339, 113] on div at bounding box center [340, 120] width 2 height 33
drag, startPoint x: 151, startPoint y: 90, endPoint x: 119, endPoint y: 92, distance: 31.7
click at [119, 92] on div "Line : 20 Word : 25 Subword : 1 ** Preserve Vocals" at bounding box center [198, 91] width 377 height 26
paste input "**********"
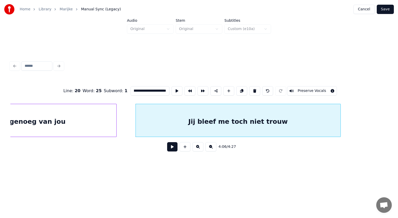
type input "**********"
click at [174, 151] on button at bounding box center [172, 146] width 10 height 9
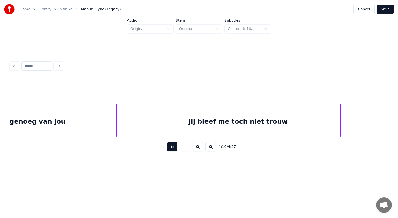
click at [174, 151] on button at bounding box center [172, 146] width 10 height 9
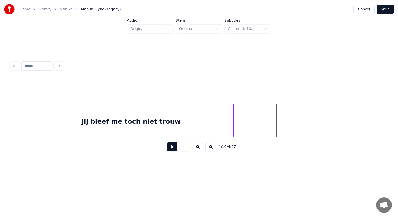
scroll to position [0, 15975]
click at [247, 112] on div at bounding box center [248, 120] width 2 height 33
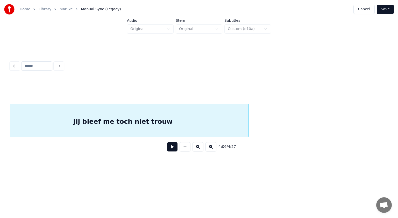
scroll to position [0, 15962]
click at [171, 148] on button at bounding box center [172, 146] width 10 height 9
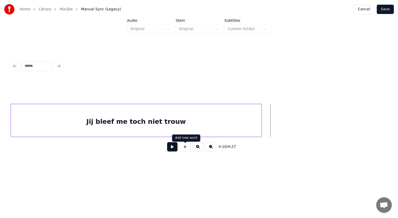
click at [185, 151] on button at bounding box center [185, 146] width 11 height 9
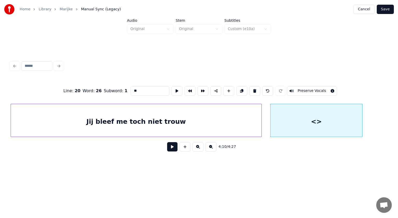
click at [361, 112] on div at bounding box center [362, 120] width 2 height 33
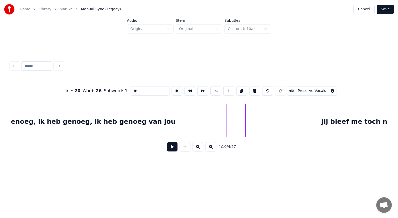
scroll to position [0, 15693]
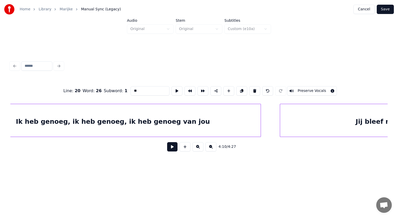
click at [190, 118] on div "Ik heb genoeg, ik heb genoeg, ik heb genoeg van jou" at bounding box center [112, 121] width 295 height 35
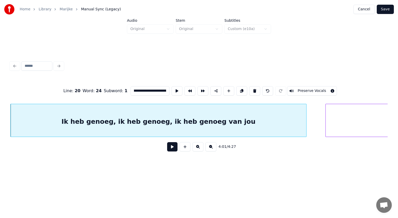
scroll to position [0, 53]
drag, startPoint x: 131, startPoint y: 89, endPoint x: 170, endPoint y: 88, distance: 39.1
click at [170, 88] on div "**********" at bounding box center [198, 91] width 377 height 26
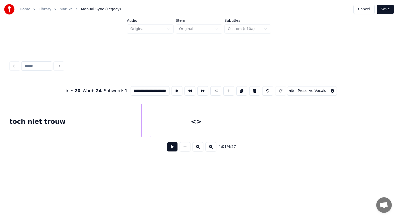
scroll to position [0, 16086]
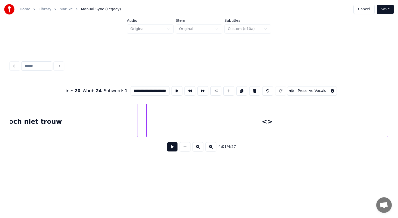
click at [386, 115] on div at bounding box center [387, 120] width 2 height 33
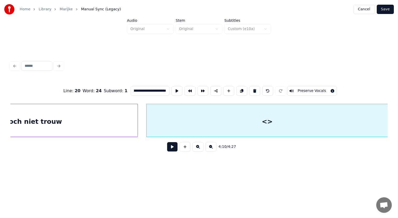
click at [263, 120] on div "<>" at bounding box center [267, 121] width 241 height 35
drag, startPoint x: 126, startPoint y: 88, endPoint x: 97, endPoint y: 92, distance: 29.4
click at [97, 92] on div "Line : 20 Word : 26 Subword : 1 ** Preserve Vocals" at bounding box center [198, 91] width 377 height 26
paste input "**********"
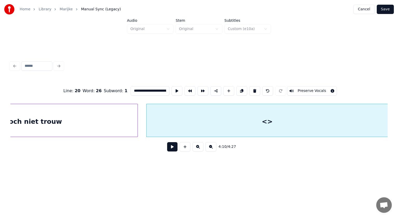
scroll to position [0, 53]
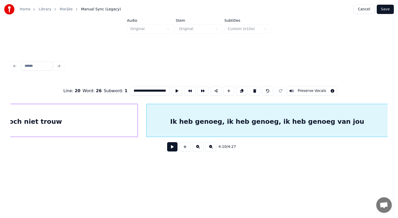
type input "**********"
click at [171, 148] on button at bounding box center [172, 146] width 10 height 9
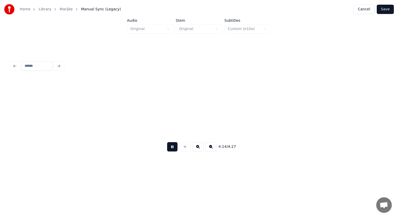
scroll to position [0, 16463]
click at [171, 148] on button at bounding box center [172, 146] width 10 height 9
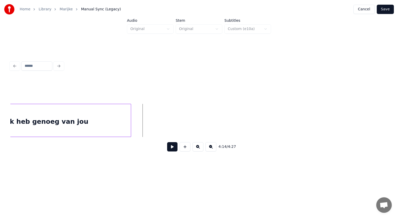
click at [130, 123] on div at bounding box center [130, 120] width 2 height 33
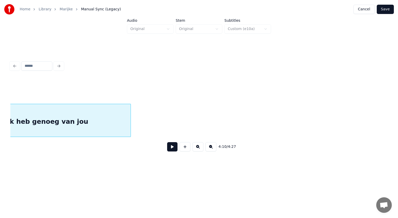
scroll to position [0, 16222]
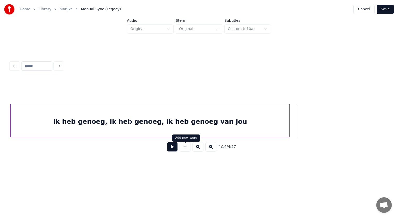
click at [187, 148] on button at bounding box center [185, 146] width 11 height 9
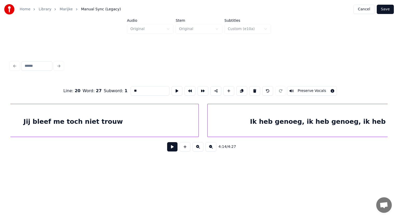
scroll to position [0, 15987]
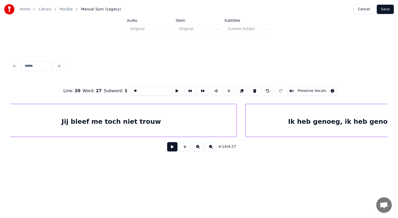
click at [100, 119] on div "Jij bleef me toch niet trouw" at bounding box center [111, 121] width 251 height 35
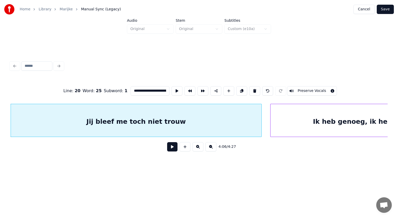
scroll to position [0, 11]
drag, startPoint x: 131, startPoint y: 88, endPoint x: 169, endPoint y: 87, distance: 37.6
click at [169, 87] on div "**********" at bounding box center [198, 91] width 377 height 26
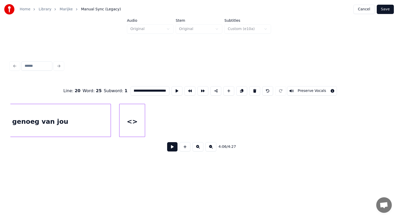
scroll to position [0, 16418]
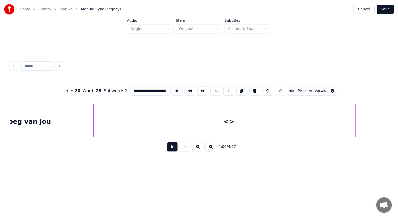
click at [355, 113] on div at bounding box center [355, 120] width 2 height 33
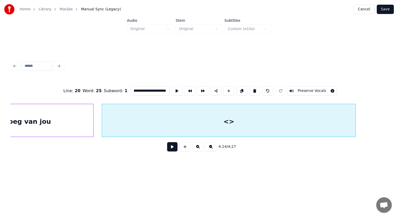
click at [196, 118] on div "<>" at bounding box center [228, 121] width 253 height 35
drag, startPoint x: 147, startPoint y: 89, endPoint x: 98, endPoint y: 88, distance: 48.7
click at [98, 88] on div "Line : 20 Word : 27 Subword : 1 ** Preserve Vocals" at bounding box center [198, 91] width 377 height 26
paste input "**********"
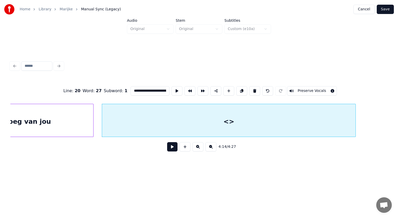
scroll to position [0, 11]
type input "**********"
click at [174, 147] on button at bounding box center [172, 146] width 10 height 9
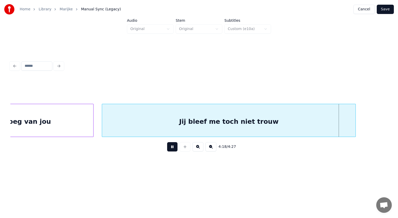
click at [174, 147] on button at bounding box center [172, 146] width 10 height 9
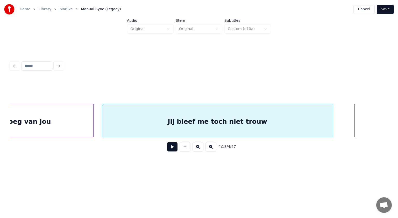
click at [331, 119] on div at bounding box center [332, 120] width 2 height 33
click at [171, 149] on button at bounding box center [172, 146] width 10 height 9
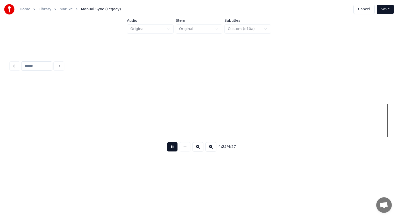
scroll to position [0, 16932]
click at [171, 149] on button at bounding box center [172, 146] width 10 height 9
click at [388, 7] on button "Save" at bounding box center [385, 9] width 17 height 9
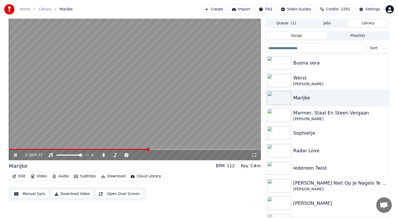
click at [149, 149] on span at bounding box center [135, 149] width 252 height 1
click at [15, 155] on icon at bounding box center [15, 155] width 3 height 3
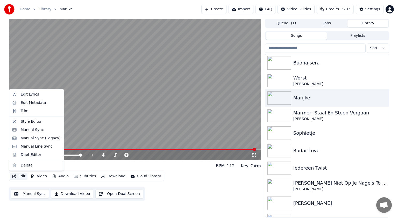
click at [20, 176] on button "Edit" at bounding box center [18, 176] width 17 height 7
click at [31, 138] on div "Manual Sync (Legacy)" at bounding box center [41, 138] width 40 height 5
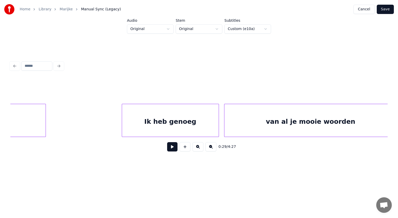
scroll to position [0, 11230]
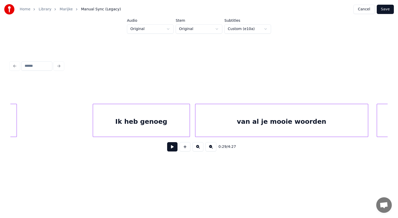
click at [180, 122] on div "Ik heb genoeg" at bounding box center [141, 121] width 97 height 35
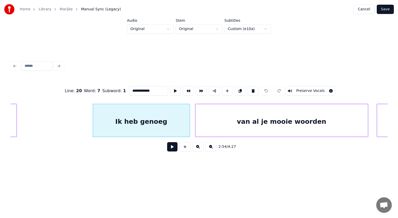
click at [154, 89] on input "**********" at bounding box center [148, 90] width 39 height 9
click at [222, 115] on div "van al je mooie woorden" at bounding box center [281, 121] width 173 height 35
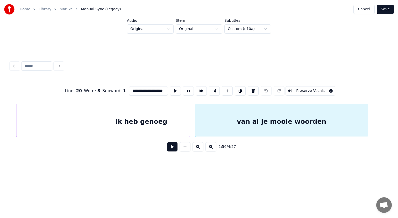
scroll to position [0, 7]
drag, startPoint x: 130, startPoint y: 88, endPoint x: 165, endPoint y: 89, distance: 35.0
click at [165, 89] on input "**********" at bounding box center [148, 90] width 39 height 9
click at [237, 121] on div "van al je mooie woorden" at bounding box center [281, 121] width 173 height 35
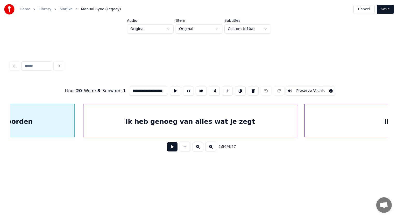
scroll to position [0, 11551]
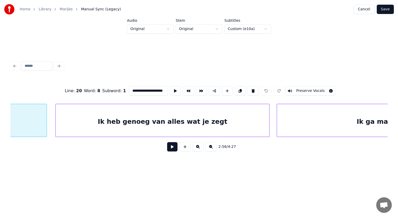
click at [196, 120] on div "Ik heb genoeg van alles wat je zegt" at bounding box center [162, 121] width 213 height 35
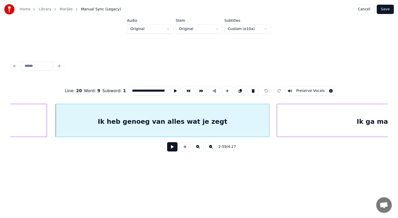
scroll to position [0, 0]
drag, startPoint x: 147, startPoint y: 89, endPoint x: 120, endPoint y: 88, distance: 27.5
click at [120, 88] on div "**********" at bounding box center [198, 91] width 377 height 26
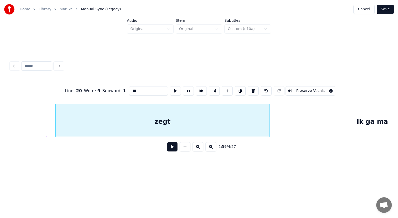
type input "*"
click at [144, 120] on div at bounding box center [162, 121] width 213 height 35
paste input "**********"
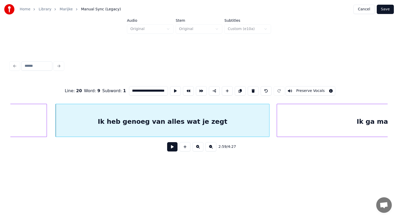
scroll to position [0, 25]
type input "**********"
click at [387, 8] on button "Save" at bounding box center [385, 9] width 17 height 9
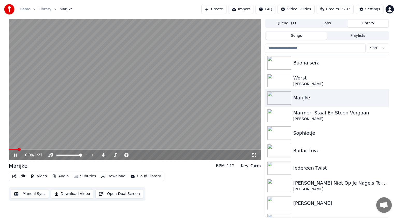
click at [16, 154] on icon at bounding box center [15, 155] width 3 height 3
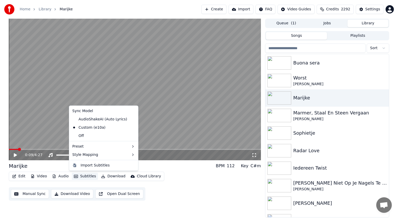
click at [89, 175] on button "Subtitles" at bounding box center [85, 176] width 26 height 7
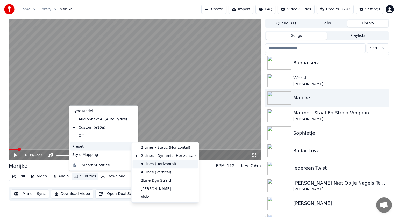
click at [147, 164] on div "4 Lines (Horizontal)" at bounding box center [164, 164] width 65 height 8
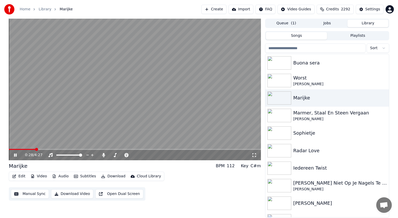
click at [35, 149] on span at bounding box center [135, 149] width 252 height 1
click at [154, 149] on span at bounding box center [135, 149] width 252 height 1
click at [15, 155] on icon at bounding box center [15, 155] width 3 height 3
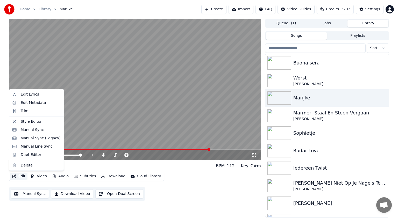
click at [23, 175] on button "Edit" at bounding box center [18, 176] width 17 height 7
click at [27, 139] on div "Manual Sync (Legacy)" at bounding box center [41, 138] width 40 height 5
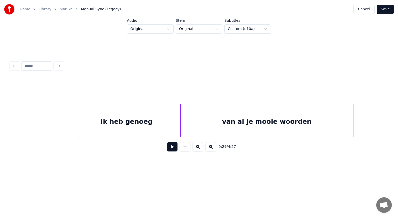
scroll to position [0, 11250]
click at [150, 120] on div "Ik heb genoeg" at bounding box center [121, 121] width 97 height 35
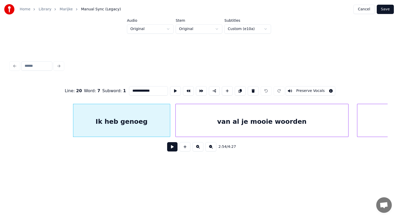
drag, startPoint x: 156, startPoint y: 89, endPoint x: 123, endPoint y: 89, distance: 33.7
click at [123, 89] on div "**********" at bounding box center [198, 91] width 377 height 26
click at [135, 110] on div at bounding box center [121, 121] width 97 height 35
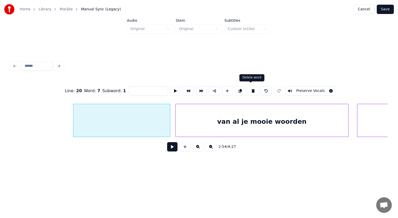
click at [250, 88] on button at bounding box center [253, 90] width 11 height 9
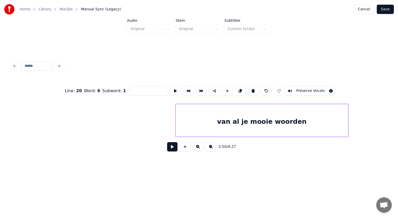
type input "*****"
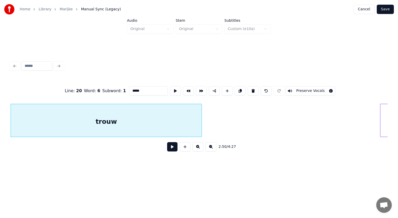
click at [173, 147] on button at bounding box center [172, 146] width 10 height 9
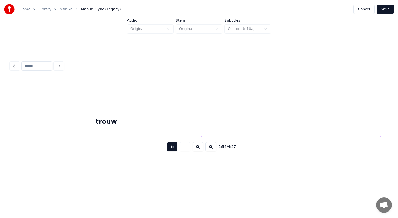
click at [173, 147] on button at bounding box center [172, 146] width 10 height 9
click at [185, 149] on button at bounding box center [185, 146] width 11 height 9
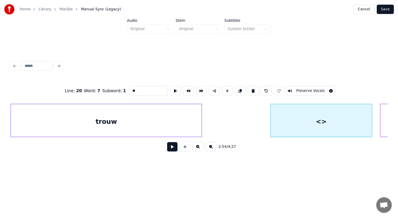
click at [371, 116] on div at bounding box center [371, 120] width 2 height 33
drag, startPoint x: 145, startPoint y: 90, endPoint x: 114, endPoint y: 90, distance: 30.6
click at [114, 90] on div "Line : 20 Word : 7 Subword : 1 ** Preserve Vocals" at bounding box center [198, 91] width 377 height 26
paste input "**********"
type input "**********"
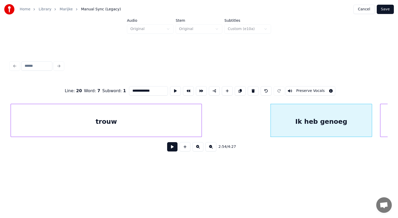
click at [173, 149] on button at bounding box center [172, 146] width 10 height 9
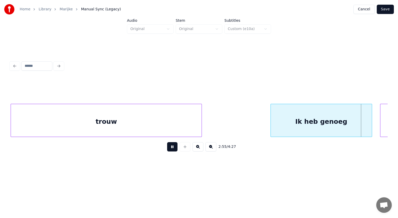
click at [173, 149] on button at bounding box center [172, 146] width 10 height 9
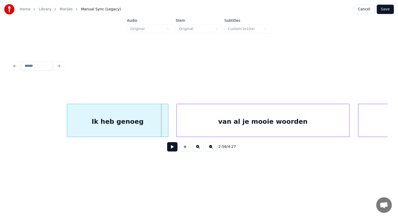
scroll to position [0, 11287]
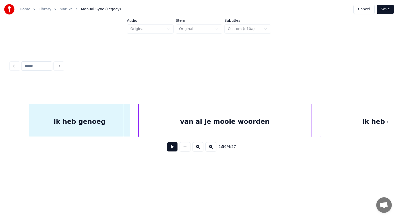
click at [260, 124] on div "van al je mooie woorden" at bounding box center [225, 121] width 173 height 35
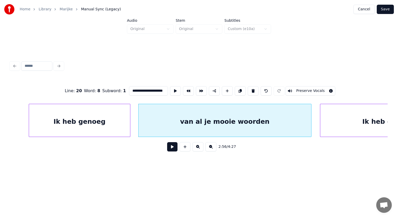
scroll to position [0, 7]
drag, startPoint x: 131, startPoint y: 89, endPoint x: 168, endPoint y: 88, distance: 37.3
click at [168, 88] on div "**********" at bounding box center [198, 91] width 377 height 26
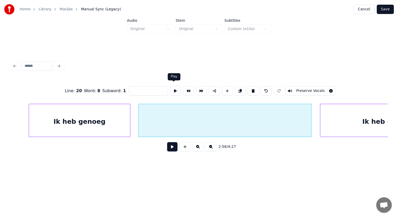
scroll to position [0, 0]
click at [252, 88] on button at bounding box center [253, 90] width 11 height 9
type input "**********"
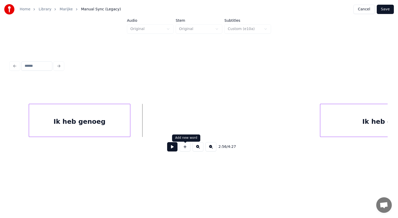
click at [185, 148] on button at bounding box center [185, 146] width 11 height 9
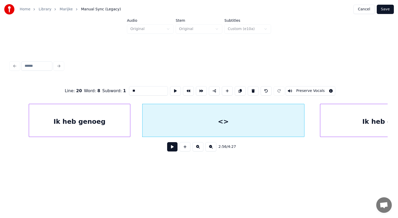
click at [303, 123] on div at bounding box center [304, 120] width 2 height 33
drag, startPoint x: 138, startPoint y: 86, endPoint x: 126, endPoint y: 85, distance: 12.2
click at [126, 85] on div "Line : 20 Word : 8 Subword : 1 ** Preserve Vocals" at bounding box center [198, 91] width 377 height 26
paste input "**********"
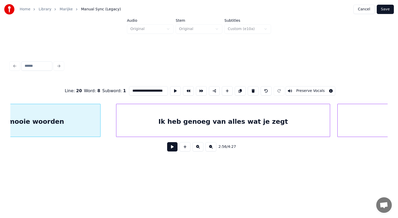
scroll to position [0, 11508]
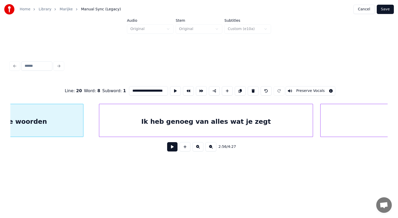
click at [232, 127] on div "Ik heb genoeg van alles wat je zegt" at bounding box center [205, 121] width 213 height 35
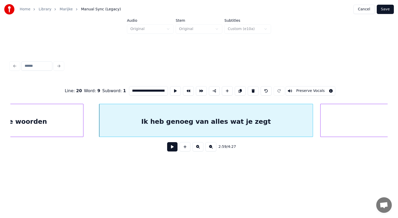
scroll to position [0, 0]
drag, startPoint x: 162, startPoint y: 88, endPoint x: 113, endPoint y: 90, distance: 49.5
click at [113, 90] on div "**********" at bounding box center [198, 91] width 377 height 26
click at [237, 123] on div "wat je zegt" at bounding box center [205, 121] width 213 height 35
click at [252, 89] on button at bounding box center [253, 90] width 11 height 9
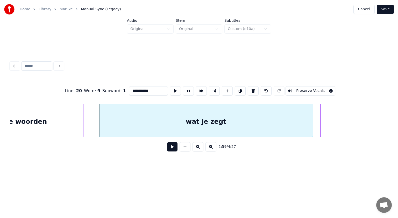
type input "**********"
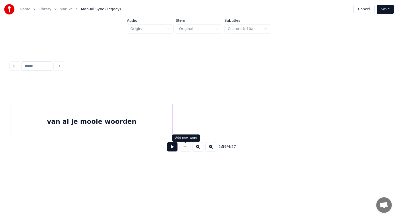
click at [185, 150] on button at bounding box center [185, 146] width 11 height 9
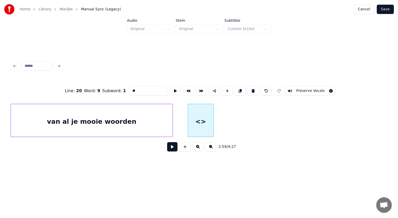
click at [211, 129] on div "<>" at bounding box center [200, 121] width 25 height 35
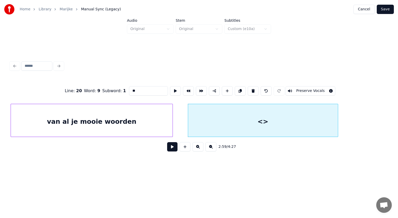
click at [337, 120] on div at bounding box center [337, 120] width 2 height 33
drag, startPoint x: 133, startPoint y: 87, endPoint x: 110, endPoint y: 88, distance: 23.6
click at [110, 88] on div "Line : 20 Word : 9 Subword : 1 ** Preserve Vocals" at bounding box center [198, 91] width 377 height 26
paste input "**********"
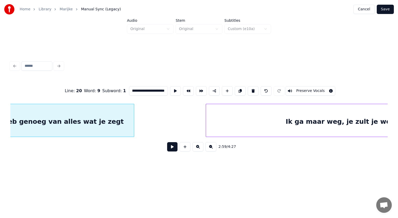
scroll to position [0, 11629]
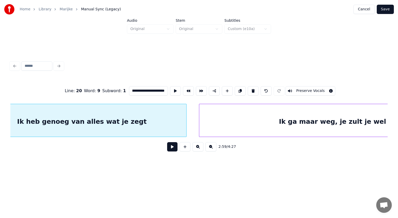
click at [186, 125] on div at bounding box center [186, 120] width 2 height 33
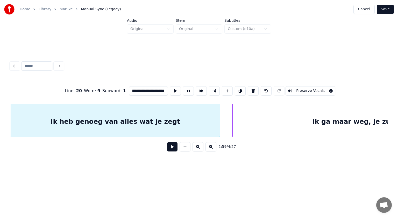
click at [247, 124] on div "Ik ga maar weg, je zult je wel vermaken" at bounding box center [385, 121] width 305 height 35
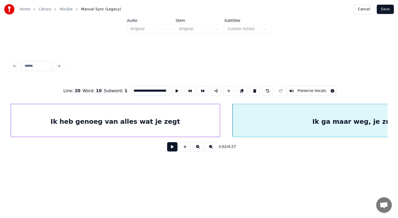
scroll to position [0, 0]
drag, startPoint x: 165, startPoint y: 90, endPoint x: 124, endPoint y: 89, distance: 41.2
click at [124, 89] on div "**********" at bounding box center [198, 91] width 377 height 26
click at [277, 121] on div "en" at bounding box center [385, 121] width 305 height 35
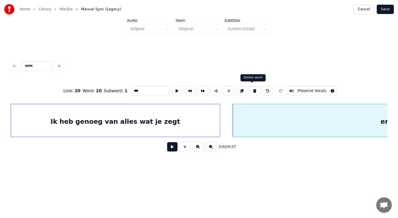
click at [252, 89] on button at bounding box center [254, 90] width 11 height 9
type input "**********"
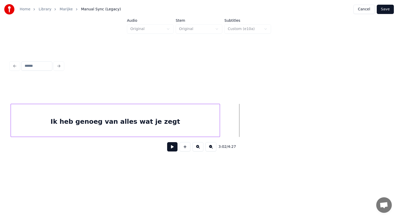
click at [185, 150] on button at bounding box center [185, 146] width 11 height 9
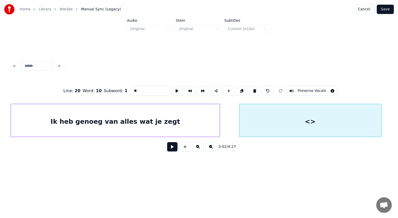
click at [380, 117] on div at bounding box center [380, 120] width 2 height 33
drag, startPoint x: 143, startPoint y: 90, endPoint x: 113, endPoint y: 90, distance: 29.8
click at [113, 90] on div "Line : 20 Word : 10 Subword : 1 ** Preserve Vocals" at bounding box center [198, 91] width 377 height 26
paste input "**********"
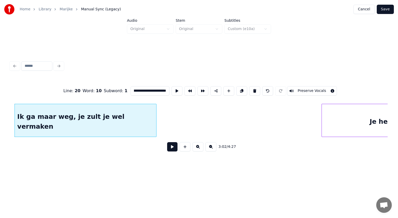
scroll to position [0, 11827]
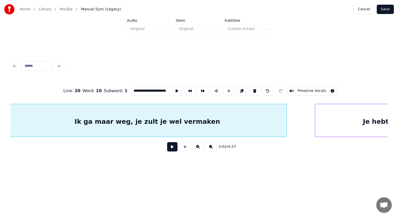
click at [285, 123] on div at bounding box center [286, 120] width 2 height 33
type input "**********"
click at [386, 9] on button "Save" at bounding box center [385, 9] width 17 height 9
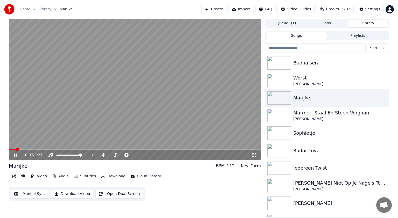
click at [144, 150] on div "0:07 / 4:27" at bounding box center [135, 90] width 252 height 142
click at [144, 150] on div "0:07 / 4:27" at bounding box center [135, 155] width 252 height 10
click at [148, 150] on span at bounding box center [135, 149] width 252 height 1
click at [130, 149] on span at bounding box center [69, 149] width 121 height 1
click at [15, 156] on icon at bounding box center [19, 155] width 12 height 4
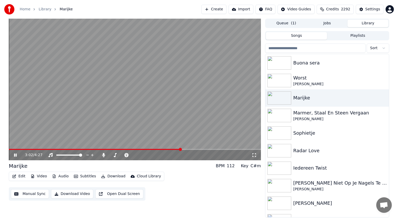
click at [16, 155] on icon at bounding box center [15, 155] width 3 height 3
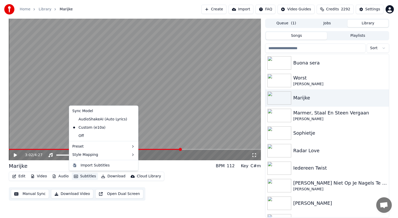
click at [83, 176] on button "Subtitles" at bounding box center [85, 176] width 26 height 7
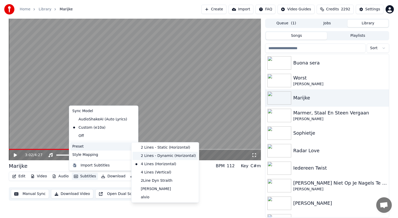
click at [142, 156] on div "2 Lines - Dynamic (Horizontal)" at bounding box center [164, 156] width 65 height 8
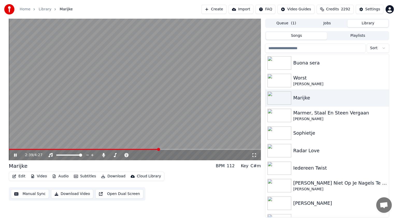
click at [159, 149] on span at bounding box center [84, 149] width 150 height 1
click at [16, 154] on icon at bounding box center [15, 155] width 3 height 3
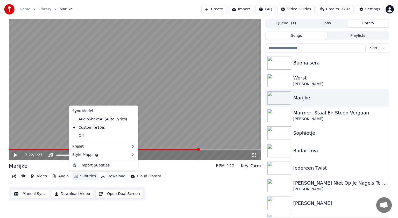
click at [85, 174] on button "Subtitles" at bounding box center [85, 176] width 26 height 7
click at [142, 155] on div "Default" at bounding box center [147, 156] width 31 height 8
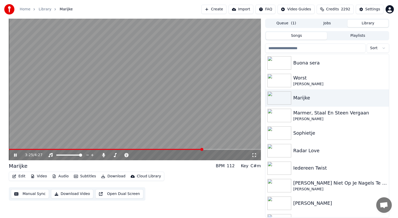
click at [173, 149] on video at bounding box center [135, 90] width 252 height 142
click at [173, 149] on span at bounding box center [91, 149] width 164 height 1
click at [149, 149] on span at bounding box center [79, 149] width 140 height 1
click at [156, 149] on span at bounding box center [135, 149] width 252 height 1
click at [17, 154] on icon at bounding box center [19, 155] width 12 height 4
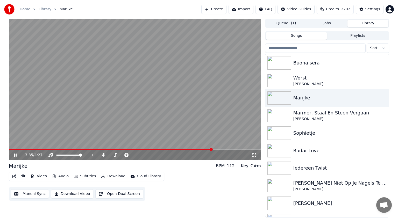
click at [14, 154] on icon at bounding box center [19, 155] width 12 height 4
click at [104, 154] on icon at bounding box center [103, 155] width 3 height 4
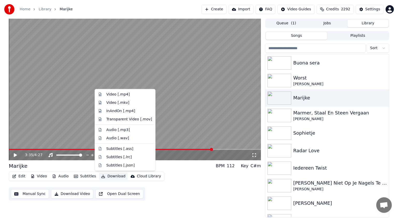
click at [111, 177] on button "Download" at bounding box center [113, 176] width 28 height 7
click at [112, 95] on div "Video [.mp4]" at bounding box center [117, 94] width 23 height 5
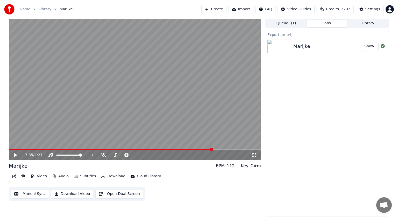
drag, startPoint x: 278, startPoint y: 122, endPoint x: 298, endPoint y: 66, distance: 59.7
click at [298, 66] on div "Export [.mp4] Marijke Show" at bounding box center [327, 123] width 124 height 185
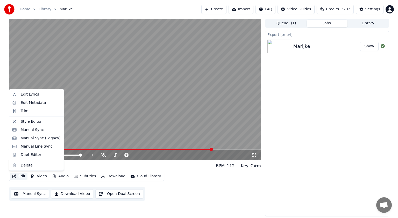
click at [20, 177] on button "Edit" at bounding box center [18, 176] width 17 height 7
click at [34, 104] on div "Edit Metadata" at bounding box center [33, 102] width 25 height 5
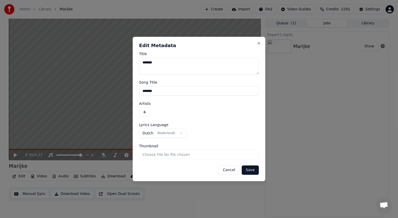
drag, startPoint x: 156, startPoint y: 62, endPoint x: 133, endPoint y: 60, distance: 22.8
click at [133, 60] on div "**********" at bounding box center [199, 109] width 133 height 145
type textarea "**********"
click at [250, 168] on button "Save" at bounding box center [250, 170] width 17 height 9
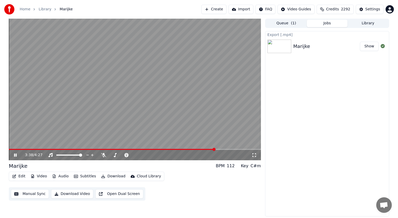
click at [16, 156] on icon at bounding box center [15, 155] width 3 height 3
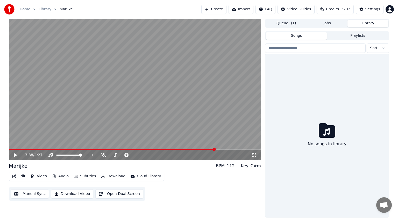
click at [365, 24] on button "Library" at bounding box center [367, 24] width 41 height 8
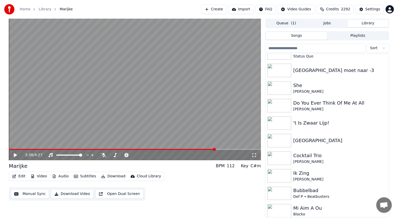
scroll to position [611, 0]
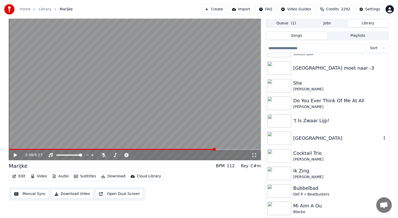
click at [306, 140] on div "[GEOGRAPHIC_DATA]" at bounding box center [337, 138] width 88 height 7
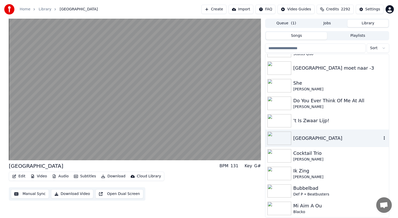
click at [279, 136] on img at bounding box center [279, 138] width 24 height 13
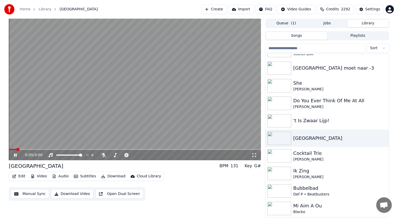
click at [16, 155] on icon at bounding box center [15, 155] width 3 height 3
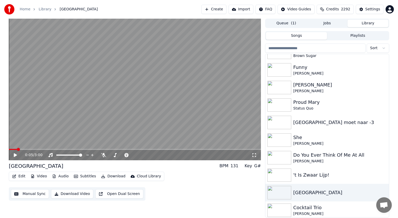
scroll to position [550, 0]
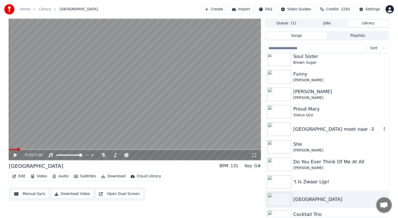
click at [285, 126] on img at bounding box center [279, 129] width 24 height 13
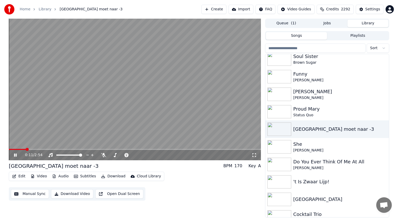
click at [15, 155] on icon at bounding box center [15, 155] width 3 height 3
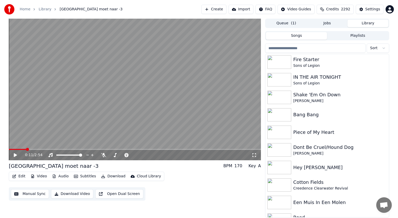
scroll to position [295, 0]
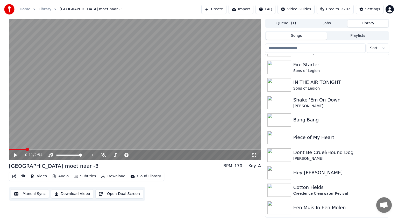
click at [223, 9] on button "Create" at bounding box center [213, 9] width 25 height 9
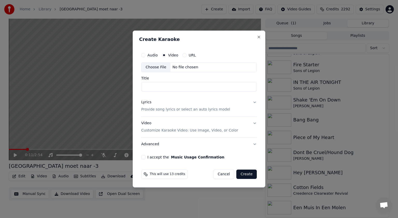
click at [154, 65] on div "Choose File" at bounding box center [155, 67] width 29 height 9
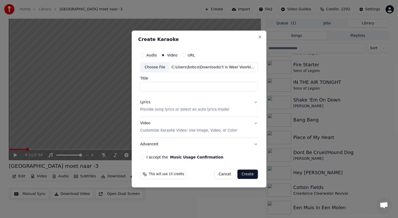
type input "**********"
click at [254, 102] on button "Lyrics Provide song lyrics or select an auto lyrics model" at bounding box center [199, 106] width 118 height 21
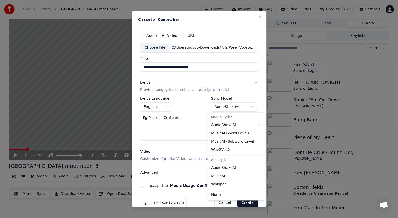
click at [249, 107] on body "**********" at bounding box center [199, 109] width 398 height 218
select select "*******"
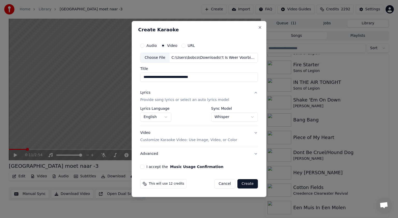
click at [142, 166] on button "I accept the Music Usage Confirmation" at bounding box center [142, 167] width 4 height 4
click at [245, 182] on button "Create" at bounding box center [247, 183] width 20 height 9
